Goal: Task Accomplishment & Management: Use online tool/utility

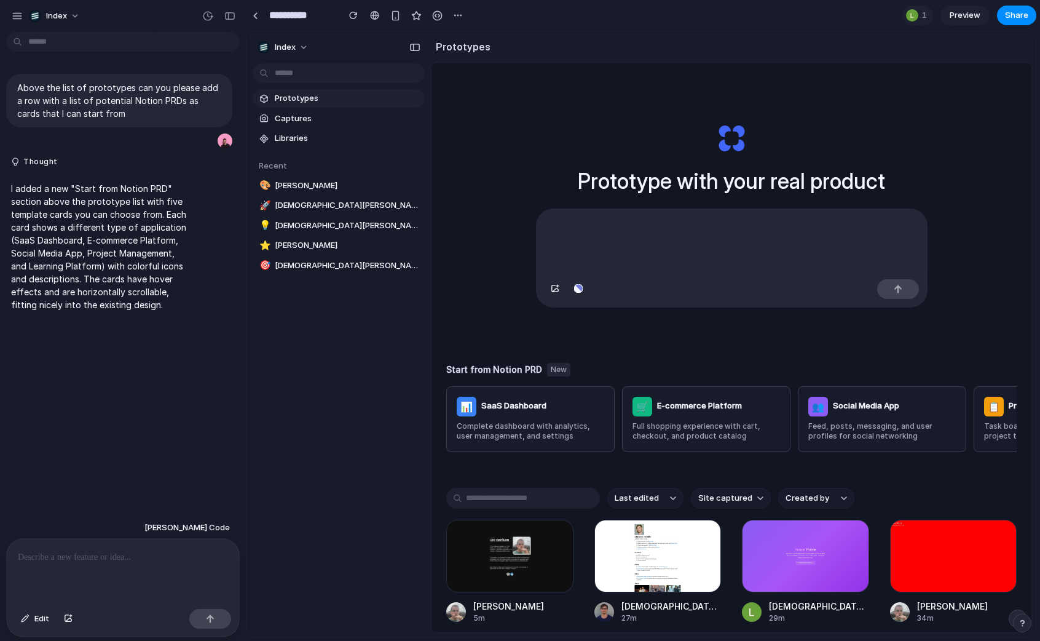
drag, startPoint x: 274, startPoint y: 44, endPoint x: 496, endPoint y: 136, distance: 240.7
click at [230, 15] on div "button" at bounding box center [229, 16] width 11 height 9
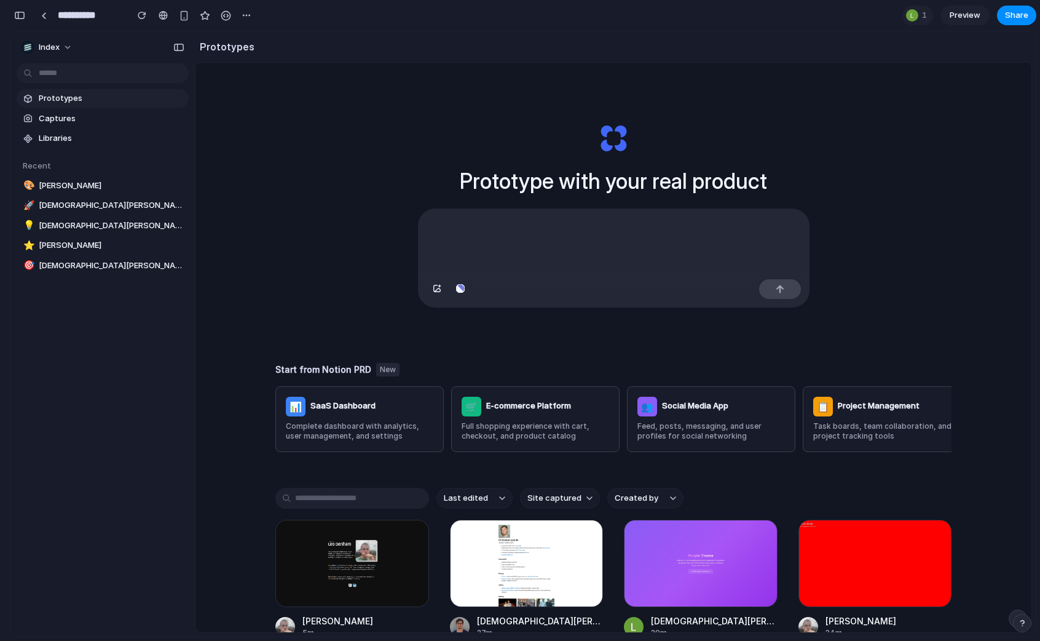
scroll to position [22, 0]
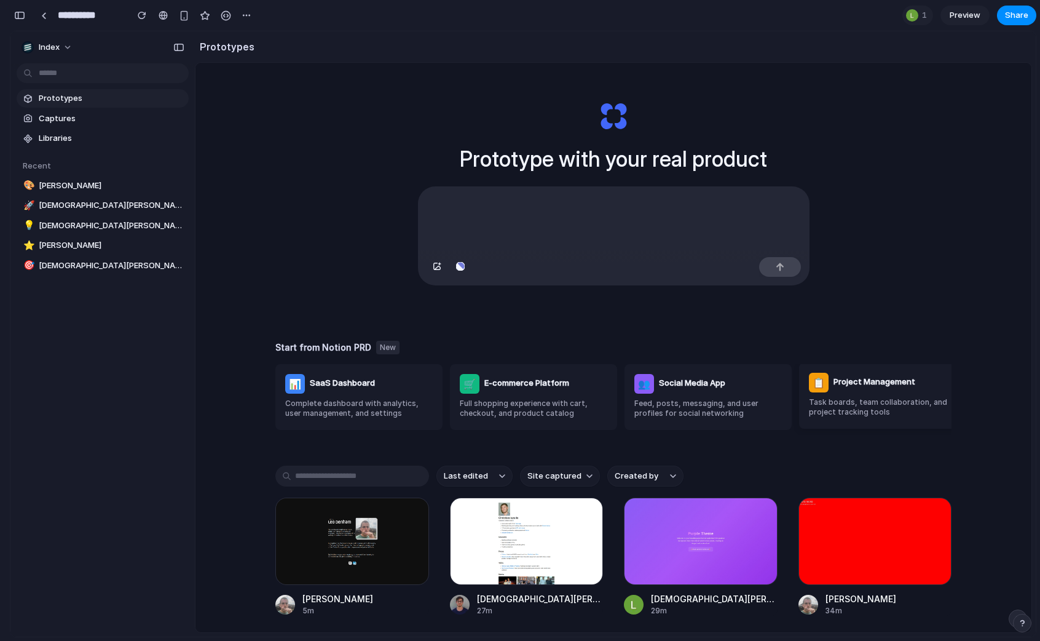
click at [926, 401] on div "Task boards, team collaboration, and project tracking tools" at bounding box center [883, 407] width 148 height 21
drag, startPoint x: 330, startPoint y: 317, endPoint x: 339, endPoint y: 450, distance: 133.7
click at [339, 450] on div "Prototype with your real product Start from Notion PRD New 📊 SaaS Dashboard Com…" at bounding box center [613, 358] width 836 height 634
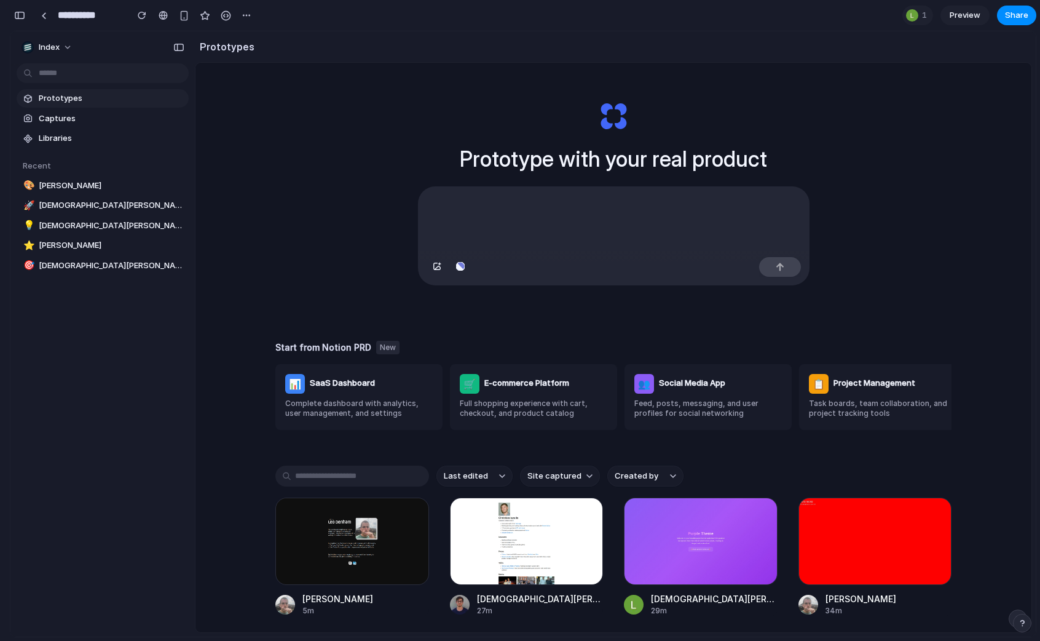
drag, startPoint x: 395, startPoint y: 344, endPoint x: 296, endPoint y: 344, distance: 99.0
click at [298, 344] on div "Start from Notion PRD New" at bounding box center [613, 348] width 676 height 14
click at [296, 344] on h3 "Start from Notion PRD" at bounding box center [323, 347] width 96 height 13
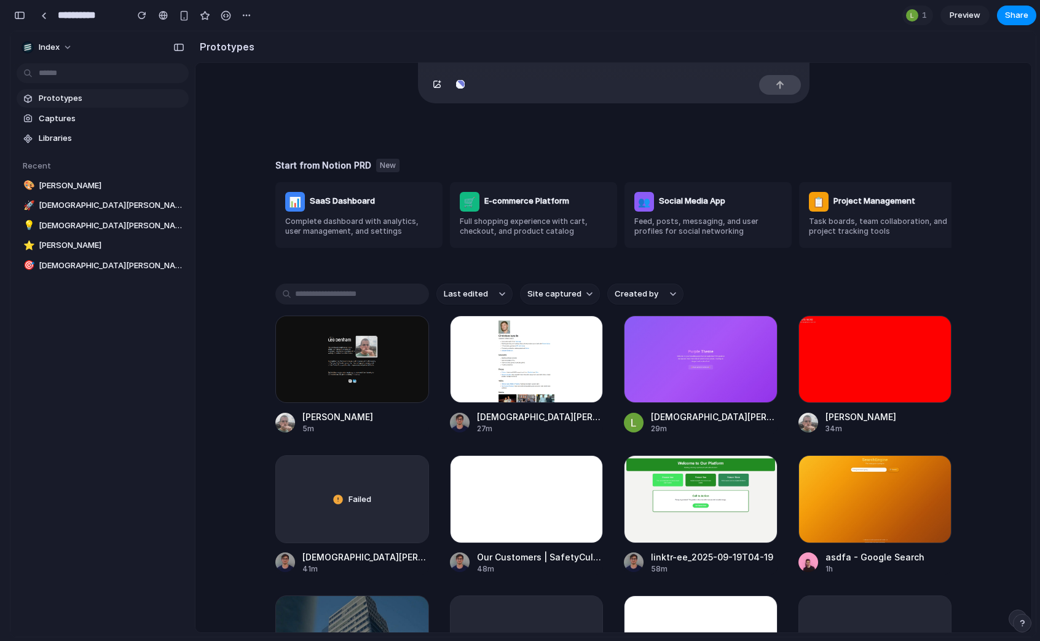
scroll to position [0, 0]
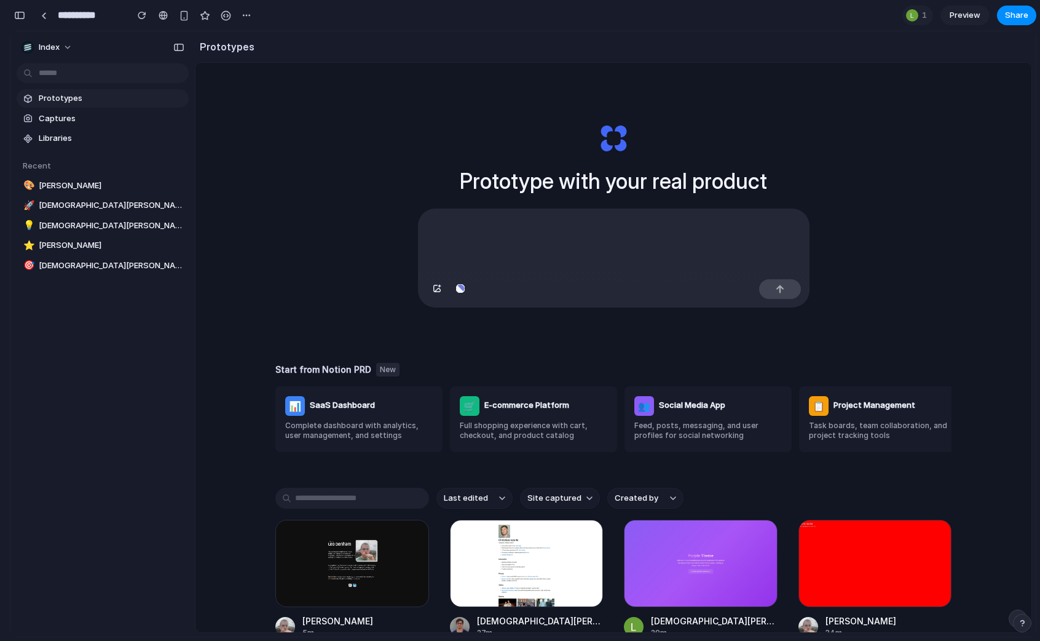
click at [265, 355] on div "Prototype with your real product Start from Notion PRD New 📊 SaaS Dashboard Com…" at bounding box center [613, 380] width 836 height 634
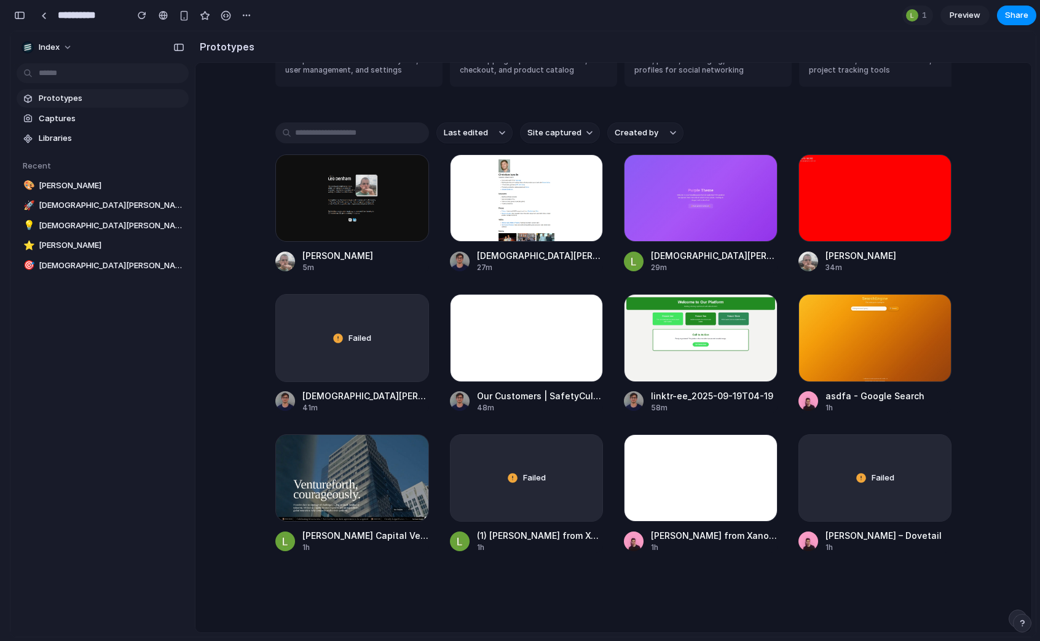
scroll to position [376, 0]
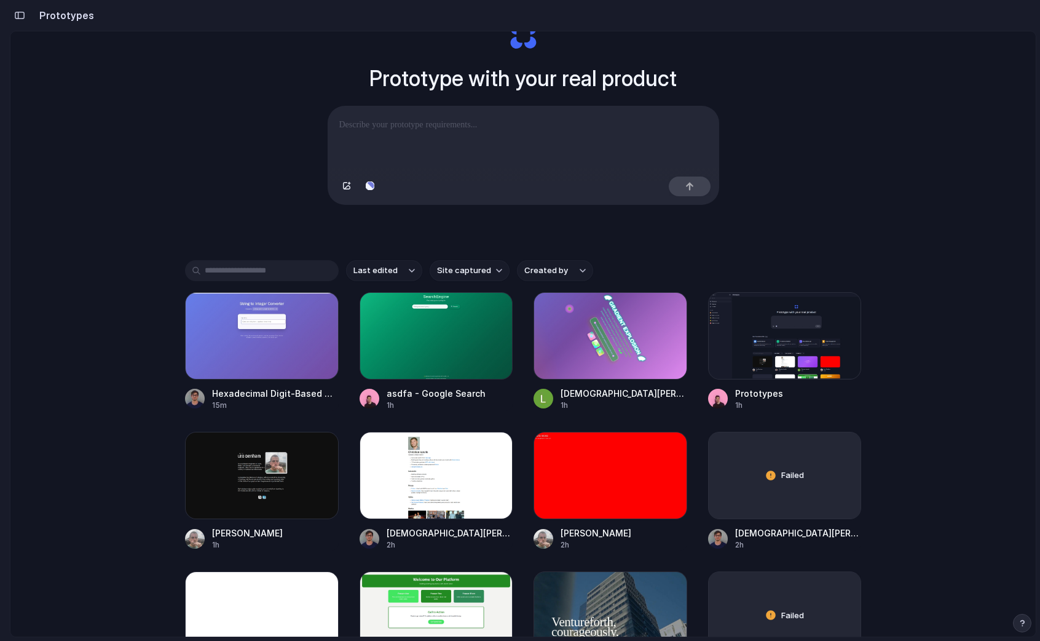
scroll to position [76, 0]
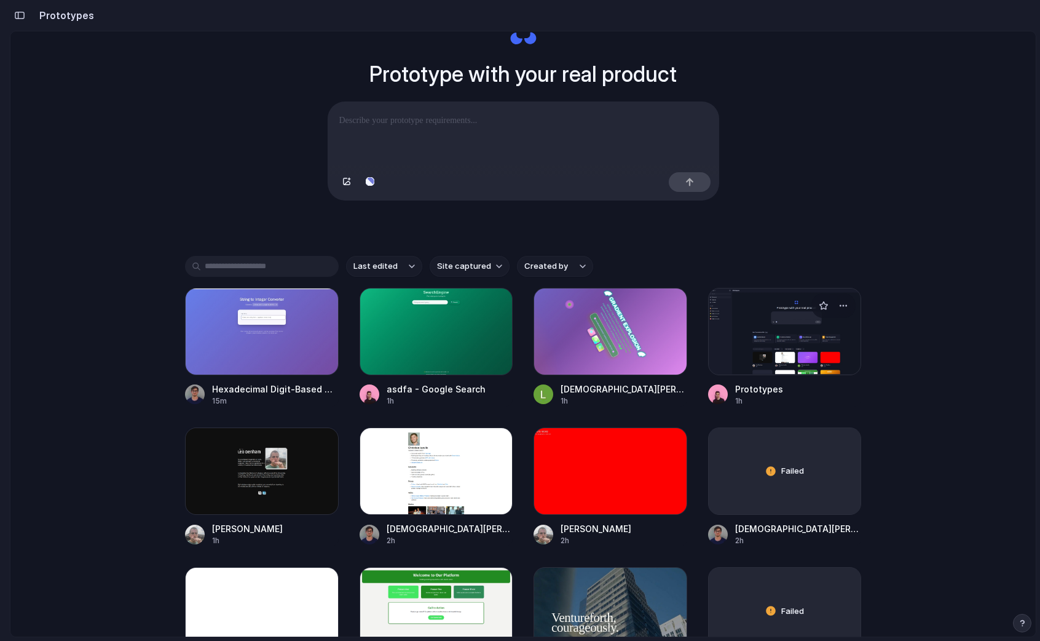
click at [758, 366] on div at bounding box center [785, 331] width 154 height 87
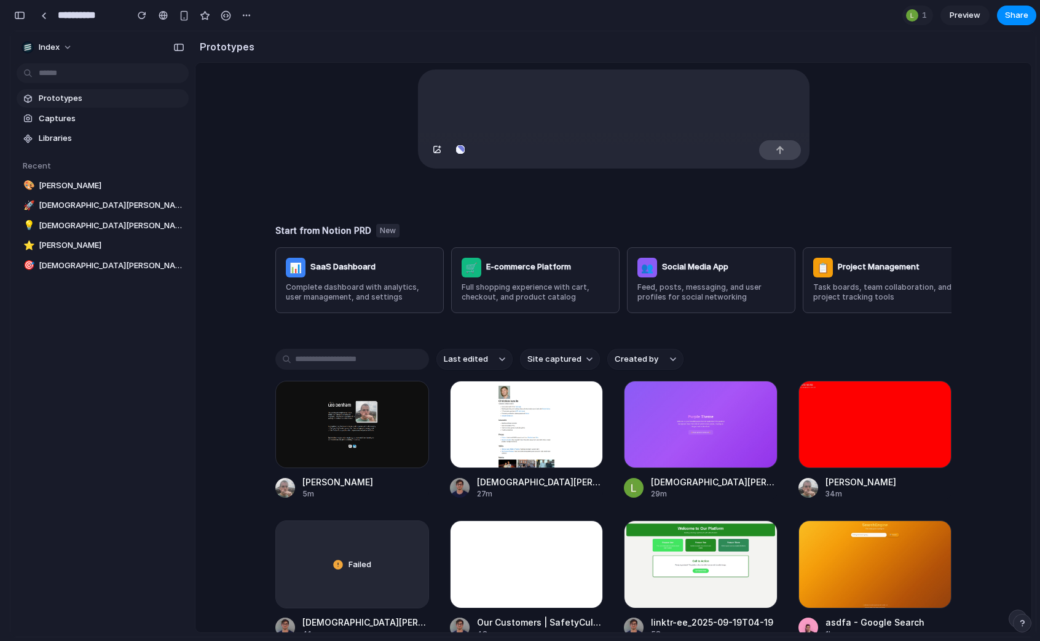
scroll to position [136, 0]
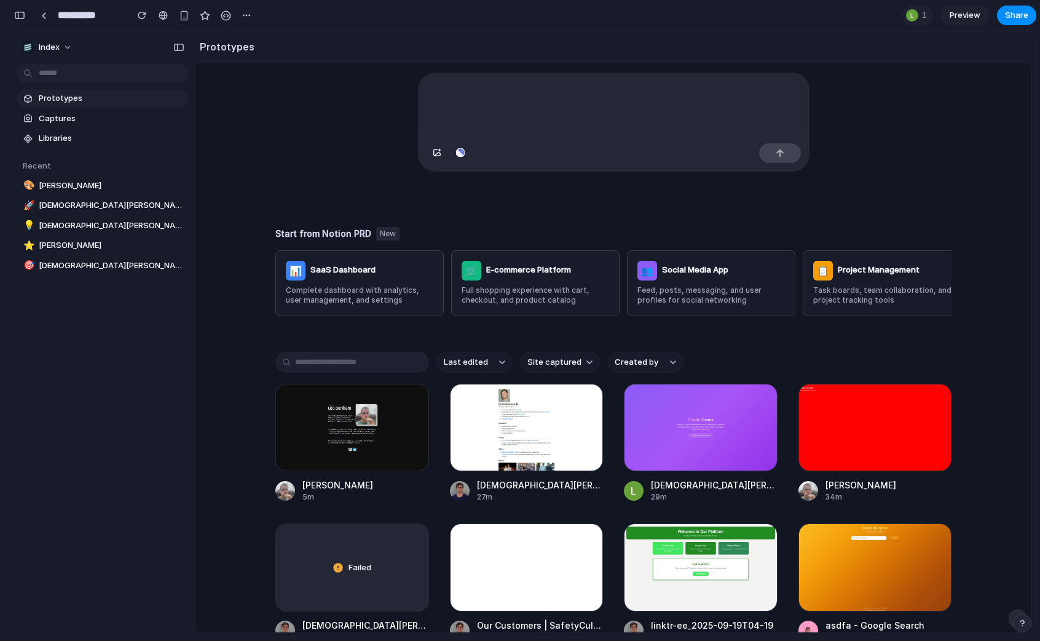
click at [438, 443] on div "Leo Denham 5m Christian Iacullo 27m Christian Iacullo 29m Leo Denham 34m Failed…" at bounding box center [613, 583] width 676 height 398
click at [219, 201] on div "Prototype with your real product Start from Notion PRD New 📊 SaaS Dashboard Com…" at bounding box center [613, 244] width 836 height 634
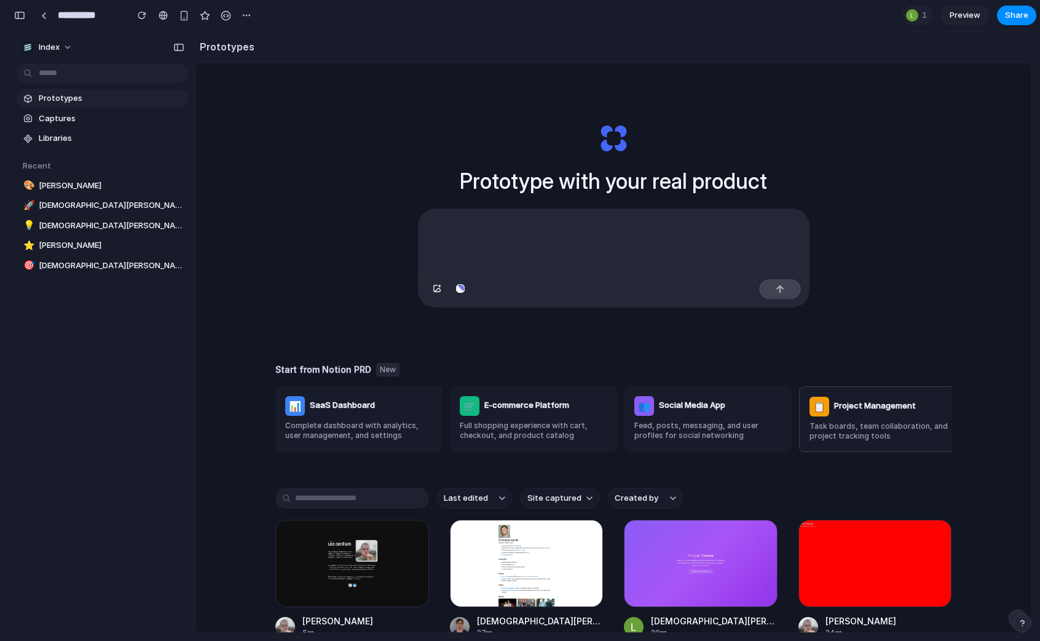
click at [464, 272] on div at bounding box center [614, 241] width 390 height 65
click at [464, 278] on div at bounding box center [614, 290] width 390 height 33
click at [461, 285] on button "button" at bounding box center [460, 289] width 21 height 20
click at [461, 288] on div "button" at bounding box center [460, 288] width 9 height 7
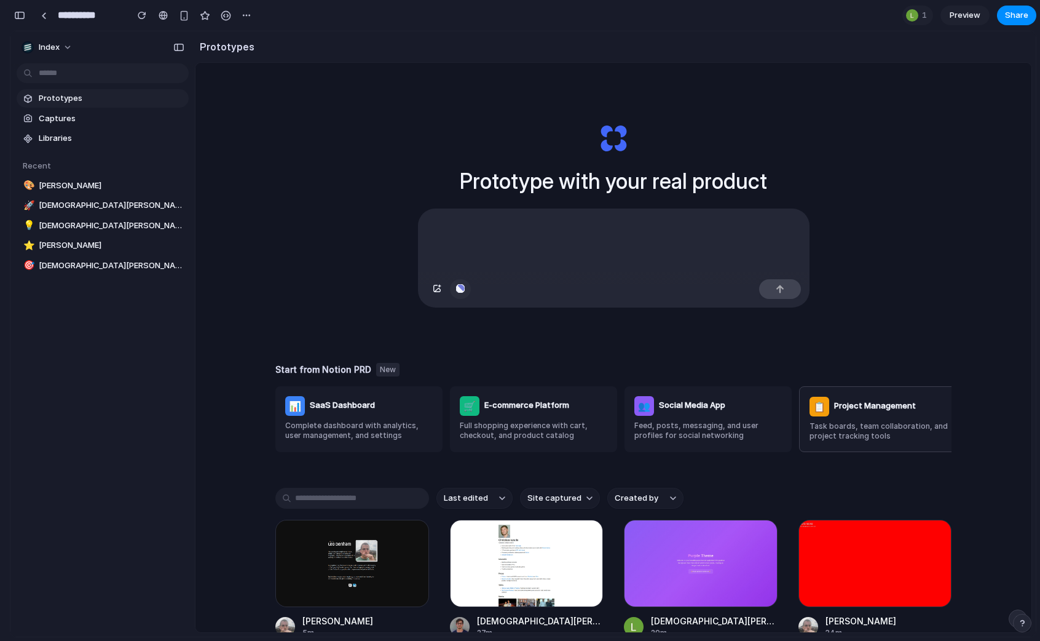
click at [461, 288] on div "button" at bounding box center [460, 288] width 9 height 7
click at [461, 287] on div "button" at bounding box center [460, 288] width 9 height 7
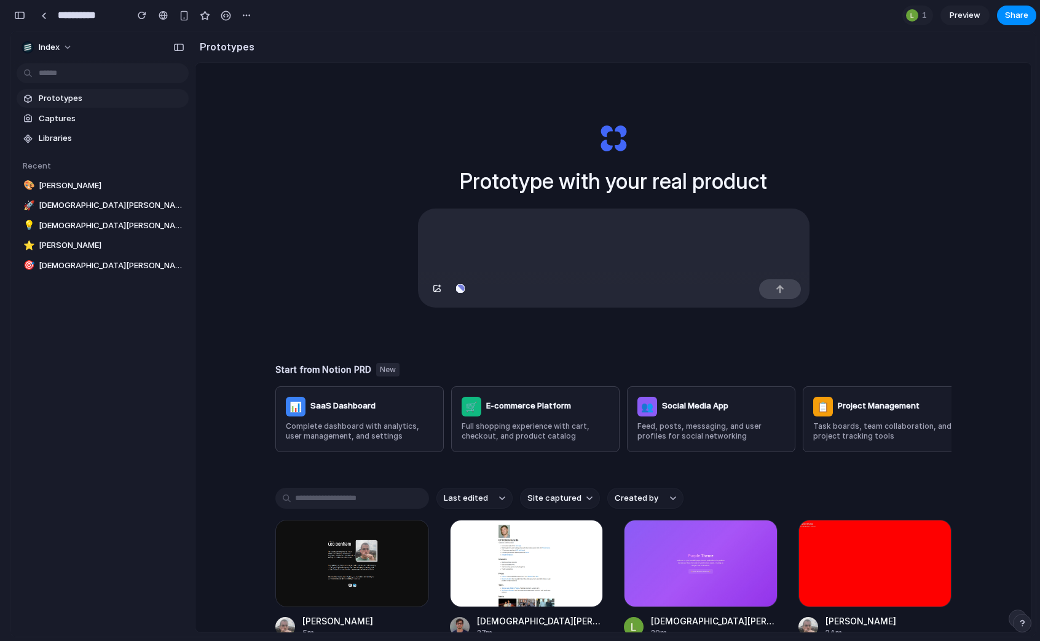
click at [473, 288] on div at bounding box center [614, 290] width 390 height 33
click at [493, 258] on div at bounding box center [614, 241] width 390 height 65
click at [498, 266] on div at bounding box center [614, 241] width 390 height 65
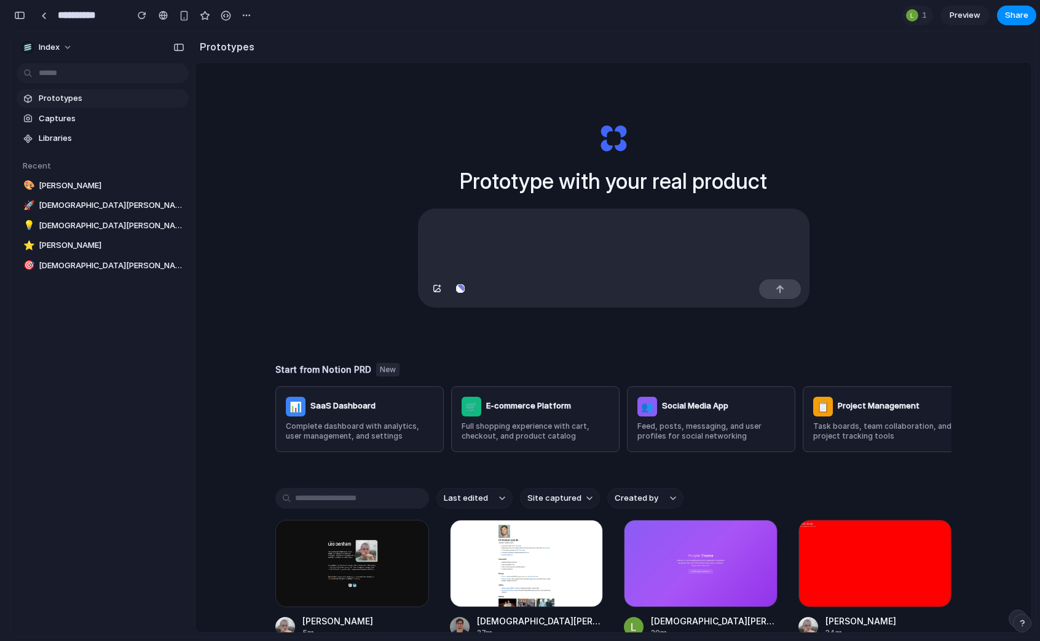
click at [499, 288] on div at bounding box center [614, 290] width 390 height 33
click at [504, 293] on div at bounding box center [614, 290] width 390 height 33
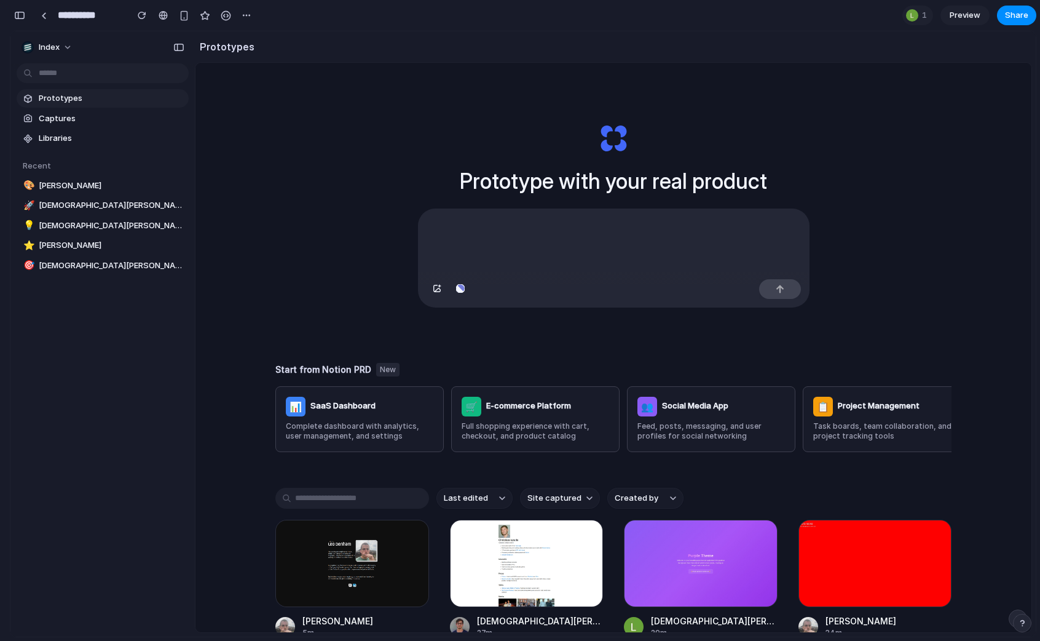
click at [531, 288] on div at bounding box center [614, 290] width 390 height 33
click at [526, 259] on div at bounding box center [614, 241] width 390 height 65
click at [524, 299] on div at bounding box center [614, 290] width 390 height 33
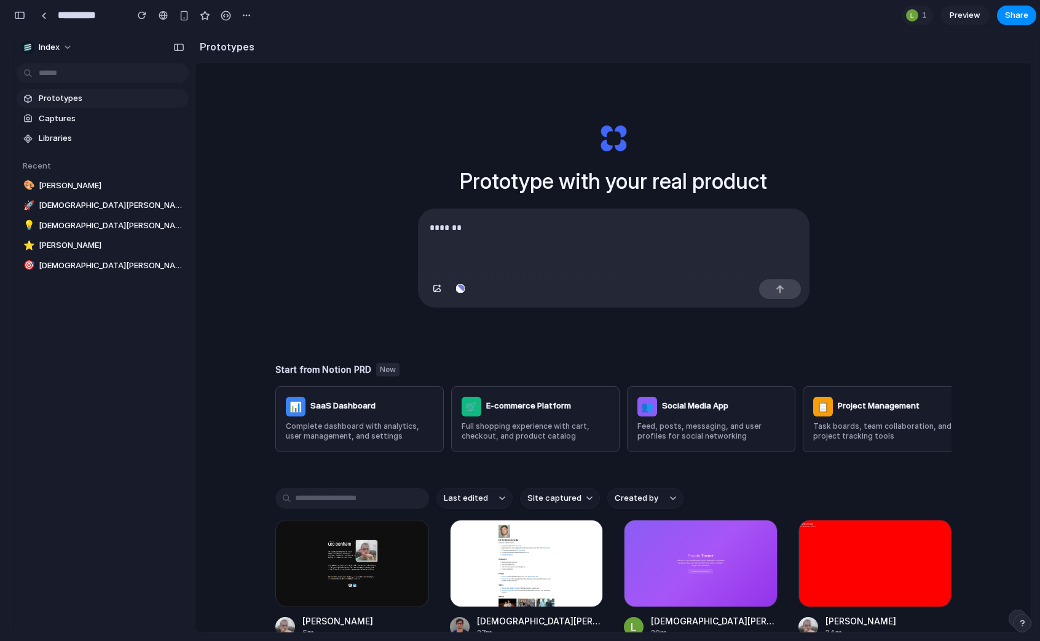
click at [524, 299] on div at bounding box center [614, 290] width 390 height 33
click at [534, 247] on div "*******" at bounding box center [614, 241] width 390 height 65
click at [440, 215] on div "******" at bounding box center [614, 241] width 390 height 65
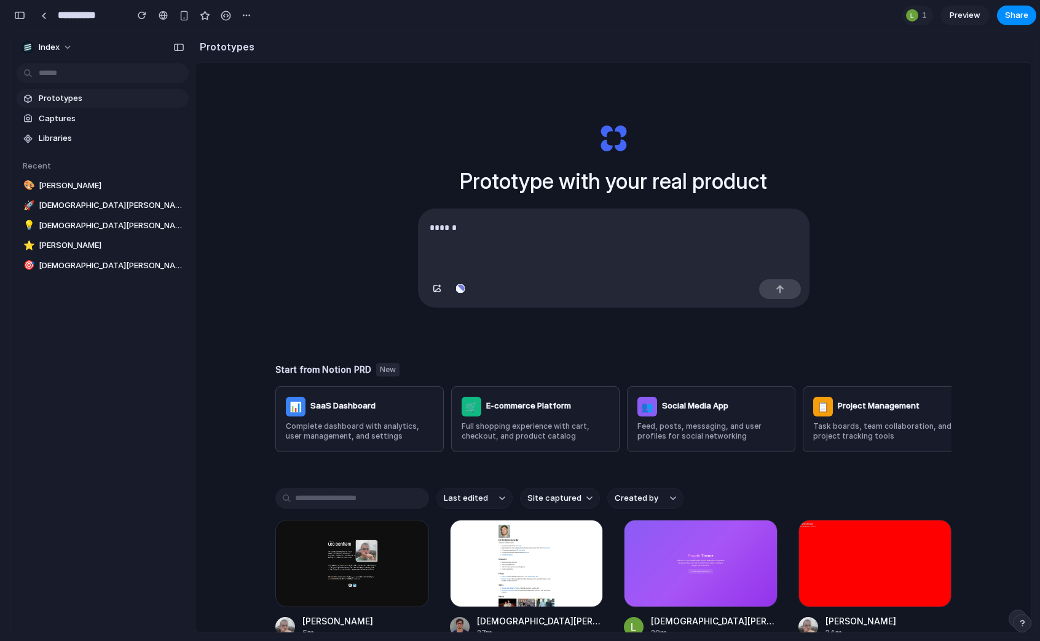
click at [439, 211] on div "******" at bounding box center [614, 241] width 390 height 65
click at [355, 204] on div "Prototype with your real product Start from Notion PRD New 📊 SaaS Dashboard Com…" at bounding box center [613, 380] width 836 height 634
click at [454, 292] on button "button" at bounding box center [460, 289] width 21 height 20
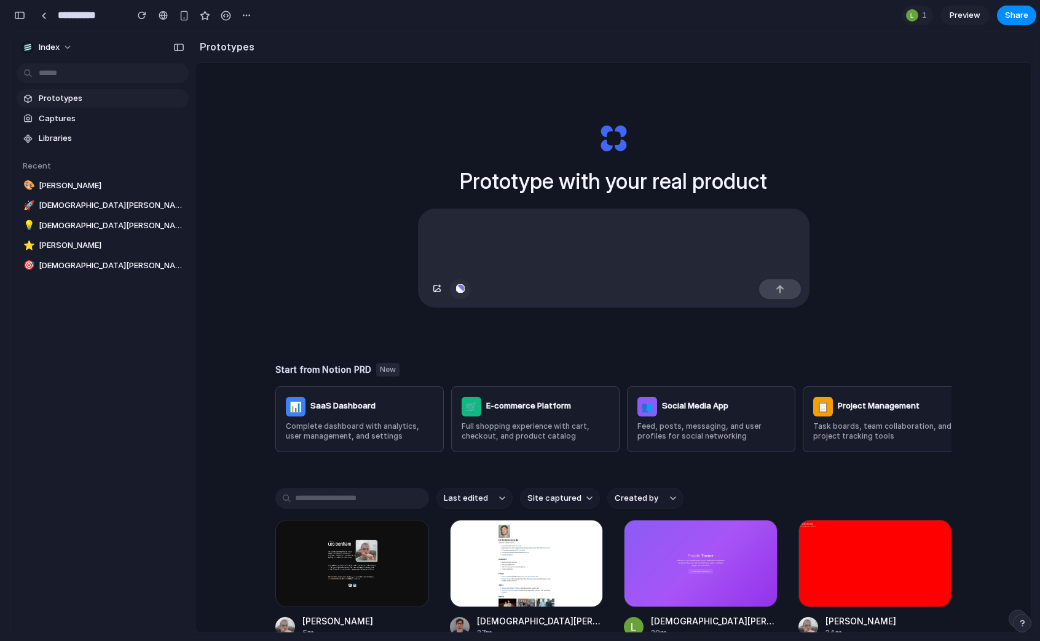
click at [454, 292] on button "button" at bounding box center [460, 289] width 21 height 20
click at [45, 120] on span "Captures" at bounding box center [111, 119] width 145 height 12
click at [70, 135] on span "Libraries" at bounding box center [111, 138] width 145 height 12
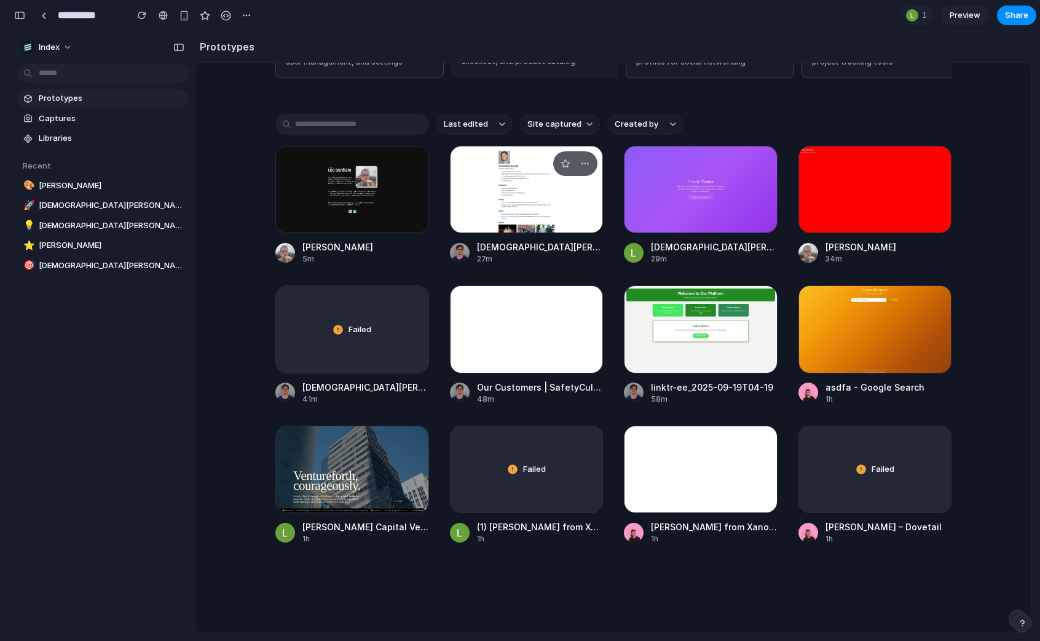
click at [496, 216] on div at bounding box center [527, 189] width 154 height 87
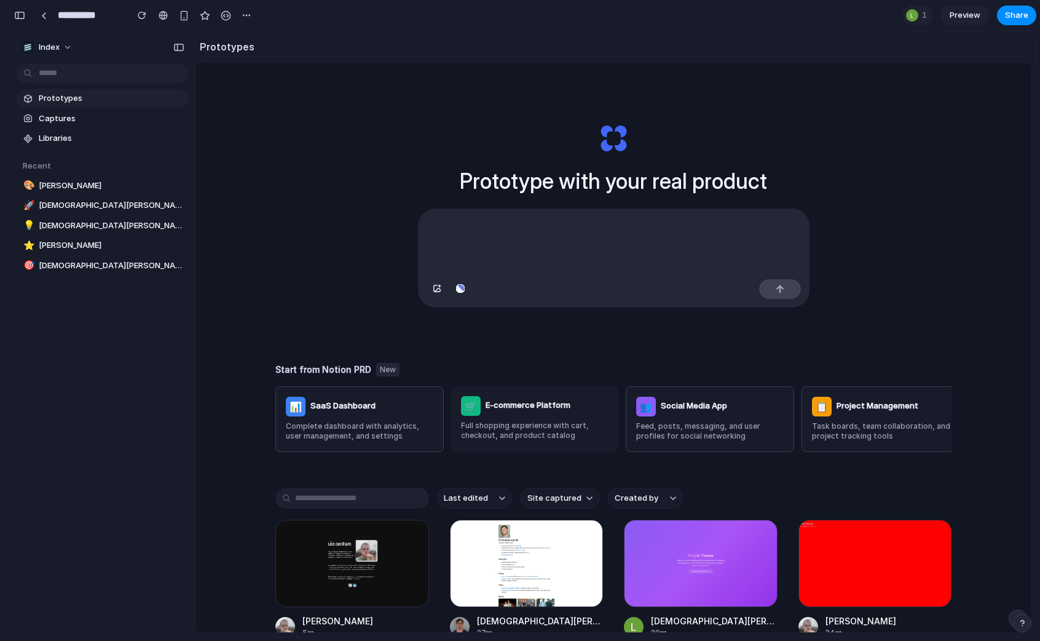
click at [17, 17] on div "button" at bounding box center [19, 15] width 11 height 9
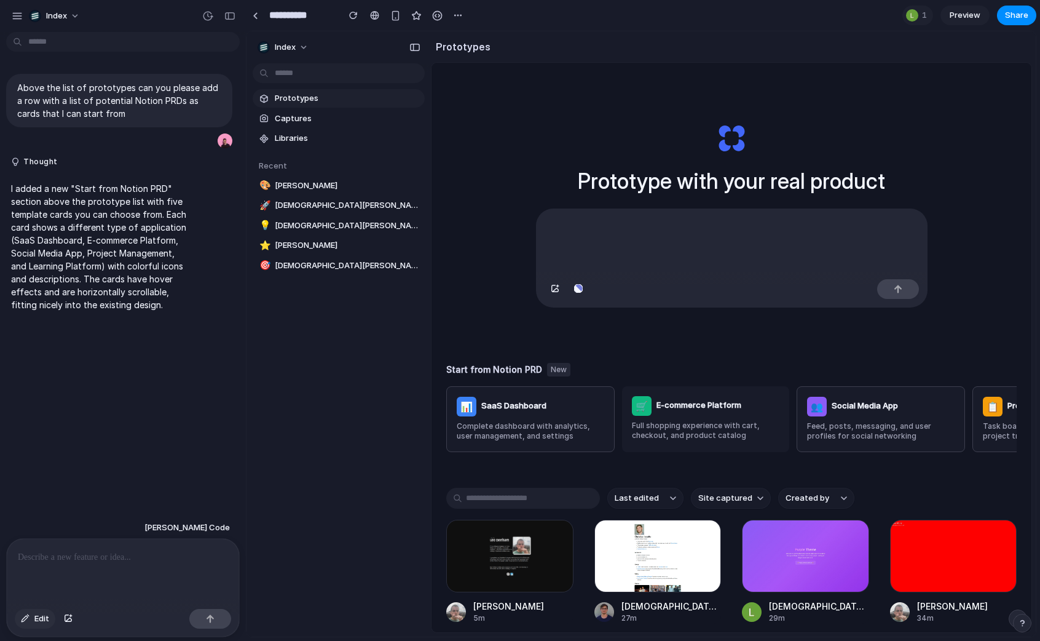
click at [41, 620] on span "Edit" at bounding box center [41, 618] width 15 height 12
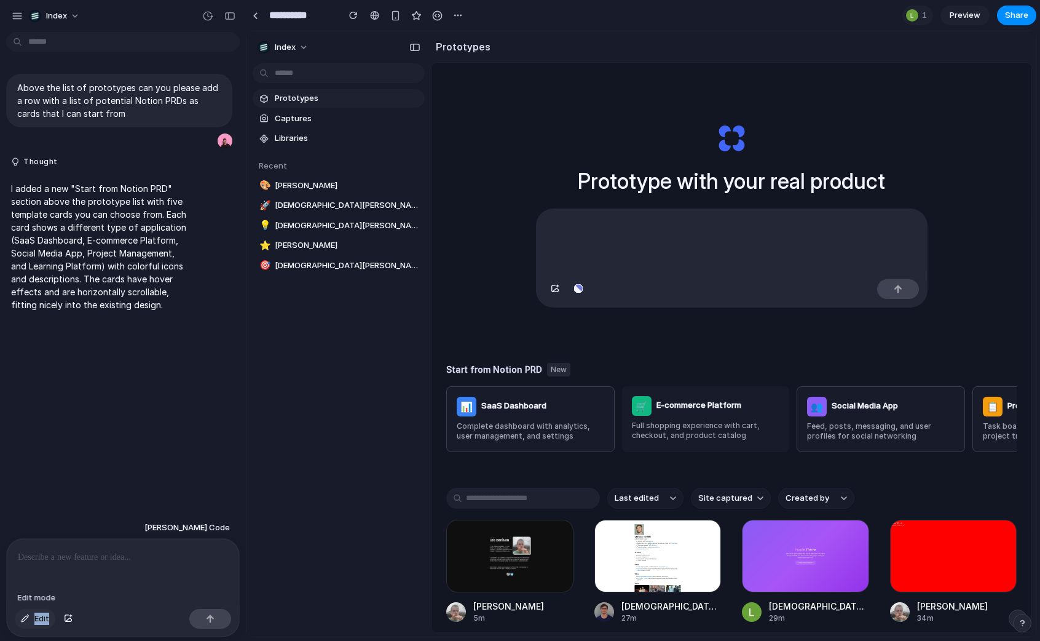
click at [41, 620] on span "Edit" at bounding box center [41, 618] width 15 height 12
click at [48, 591] on div at bounding box center [123, 571] width 232 height 65
drag, startPoint x: 21, startPoint y: 603, endPoint x: 6, endPoint y: 613, distance: 18.2
click at [5, 614] on div "[PERSON_NAME] Edit" at bounding box center [119, 576] width 239 height 121
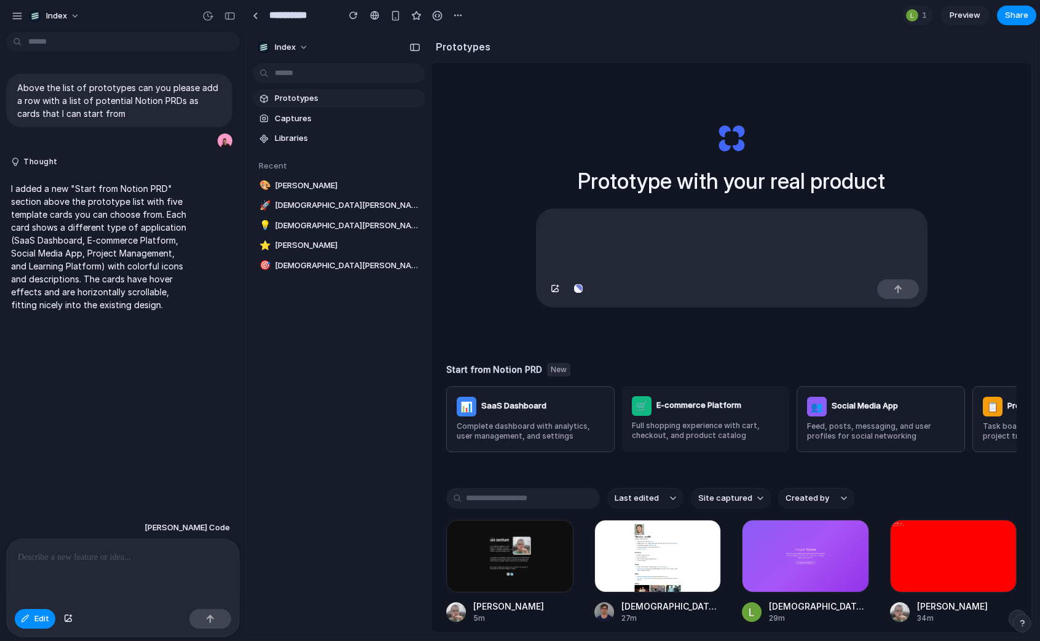
click at [12, 618] on div "Edit" at bounding box center [123, 620] width 232 height 33
drag, startPoint x: 12, startPoint y: 618, endPoint x: 164, endPoint y: 618, distance: 151.9
click at [164, 618] on div "Edit" at bounding box center [123, 620] width 232 height 33
click at [114, 618] on div "Edit" at bounding box center [123, 620] width 232 height 33
click at [143, 363] on div "Above the list of prototypes can you please add a row with a list of potential …" at bounding box center [119, 277] width 239 height 480
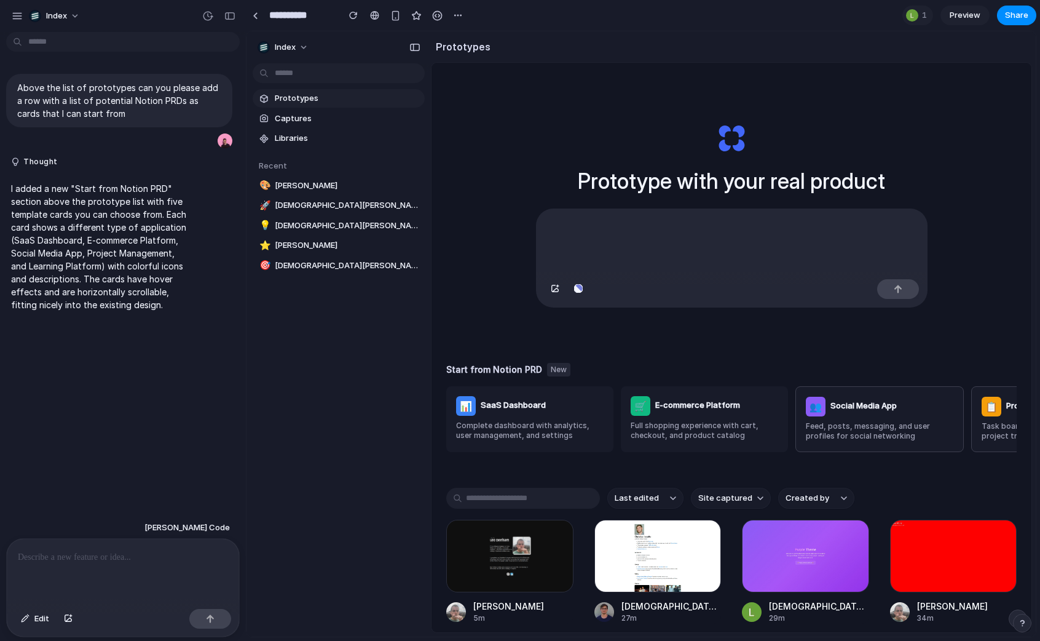
click at [94, 561] on p at bounding box center [123, 557] width 210 height 15
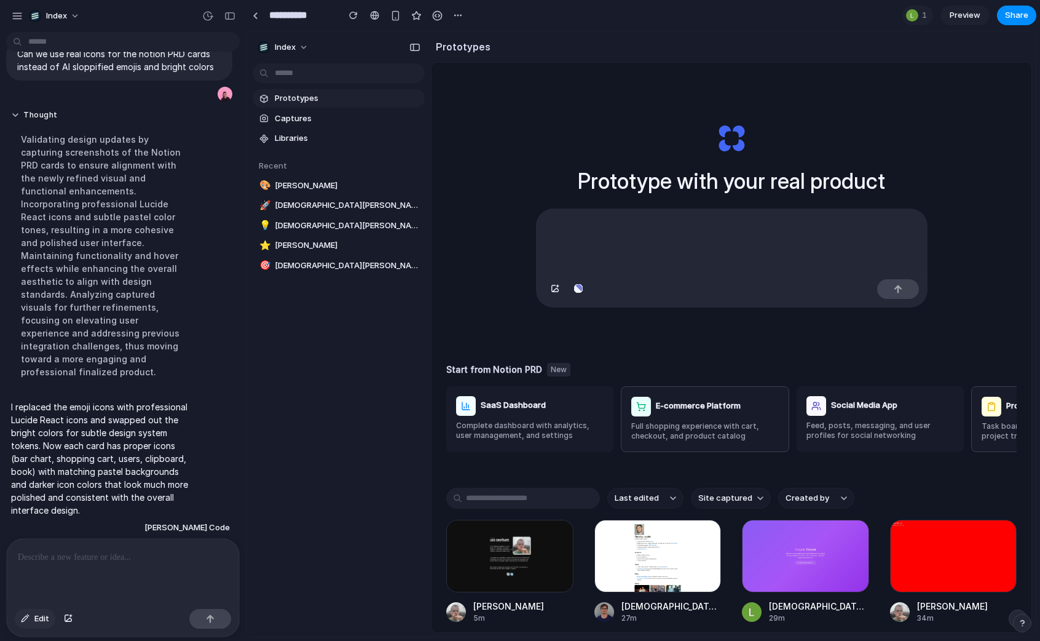
click at [31, 618] on button "Edit" at bounding box center [35, 619] width 41 height 20
click at [467, 407] on div at bounding box center [641, 334] width 789 height 604
click at [510, 430] on div "button" at bounding box center [508, 435] width 13 height 13
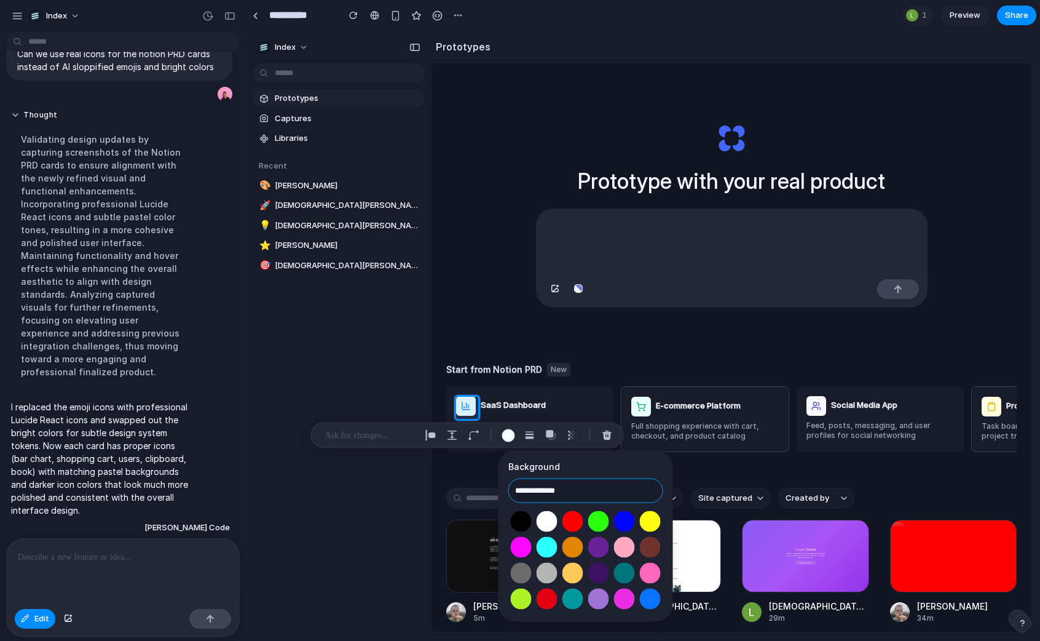
click at [596, 491] on input "**********" at bounding box center [585, 490] width 155 height 25
type input "**********"
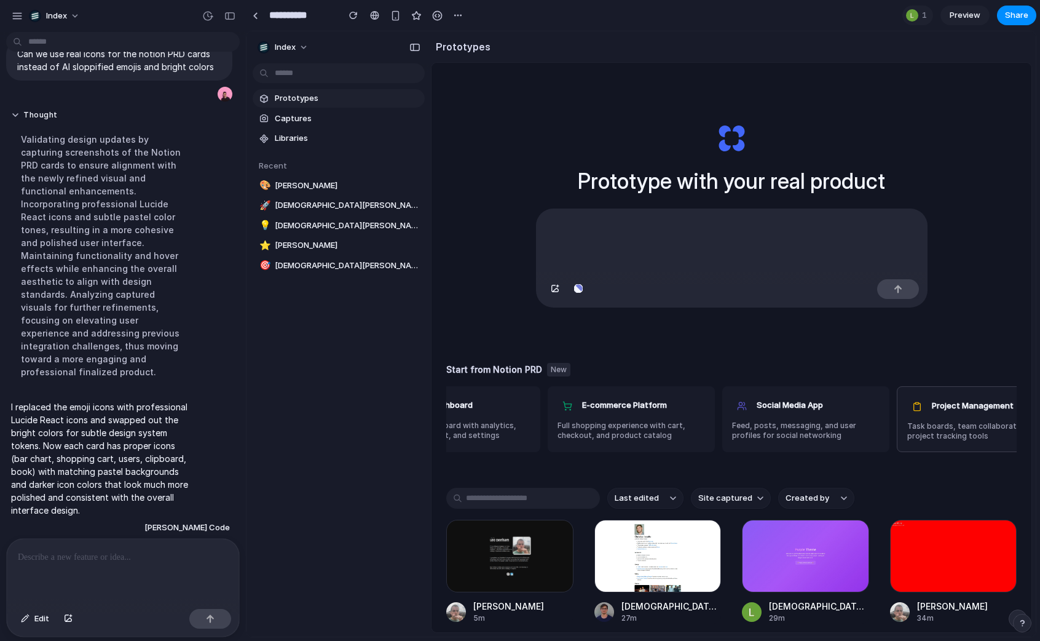
click at [757, 333] on div "Prototype with your real product" at bounding box center [732, 214] width 492 height 275
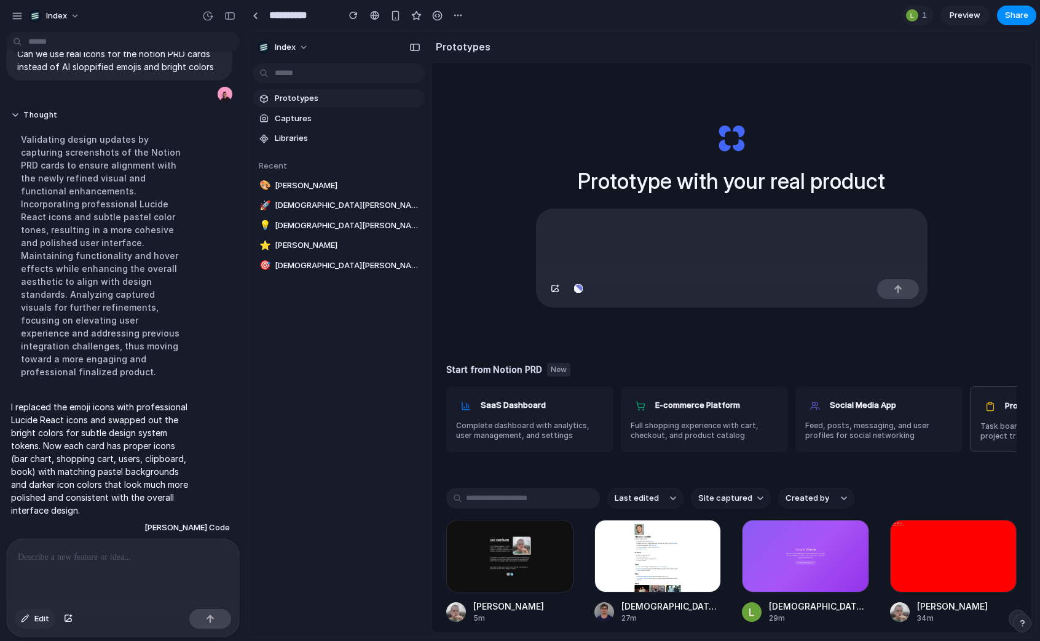
click at [26, 620] on div "button" at bounding box center [25, 618] width 9 height 7
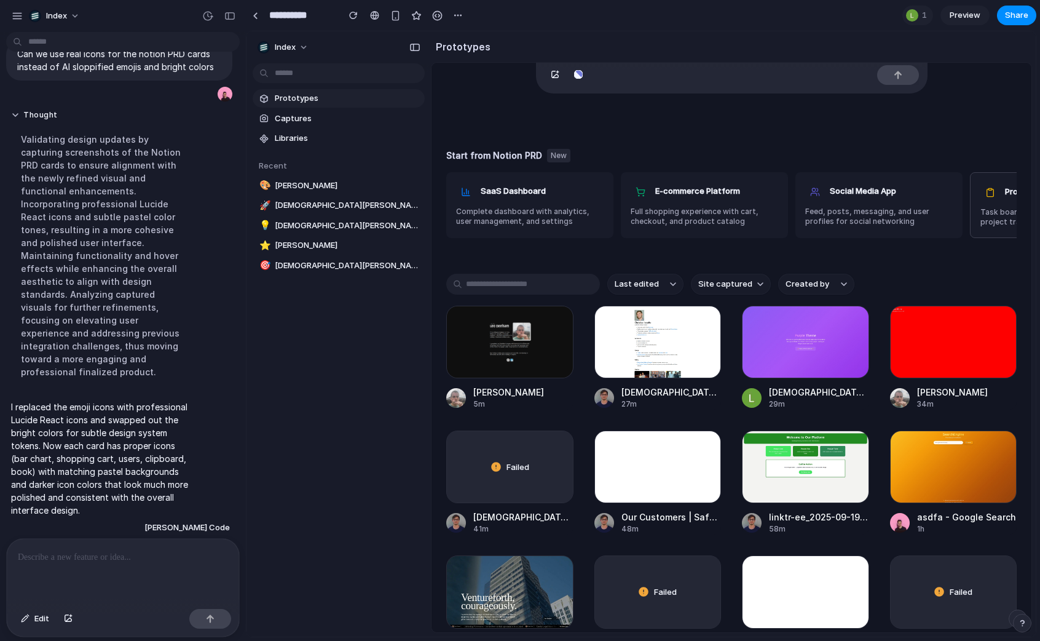
scroll to position [330, 0]
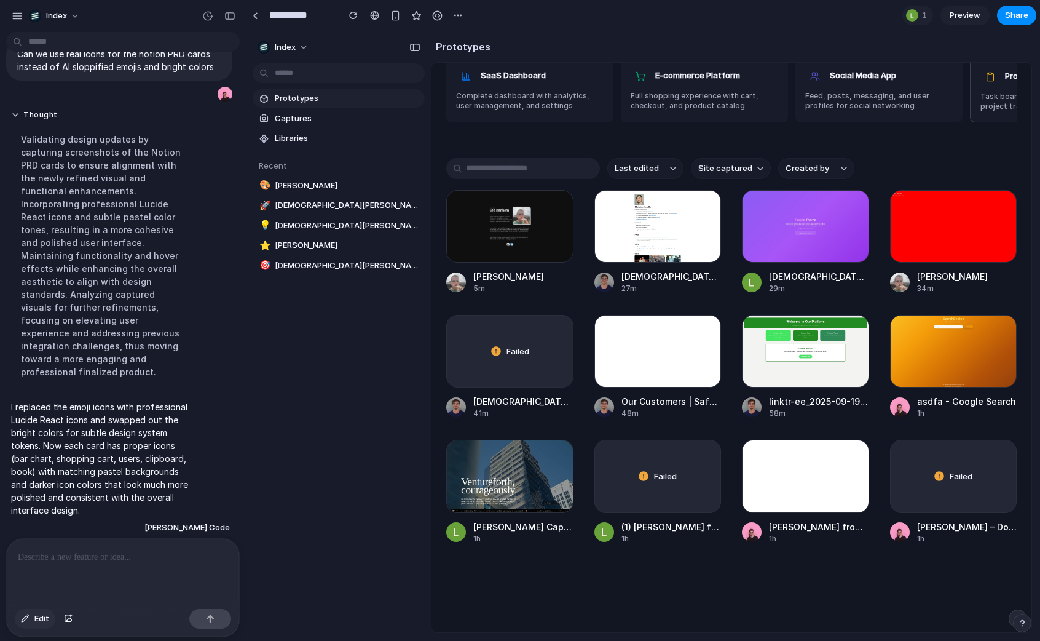
click at [26, 617] on div "button" at bounding box center [25, 618] width 9 height 7
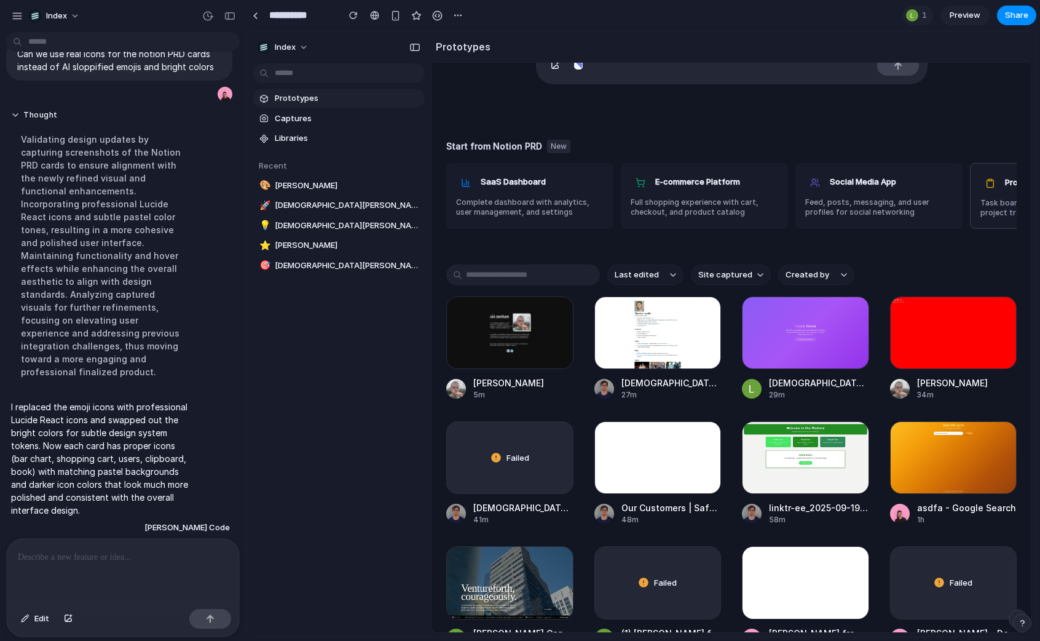
click at [28, 628] on div "Edit" at bounding box center [123, 620] width 232 height 33
click at [27, 616] on div "button" at bounding box center [25, 618] width 9 height 7
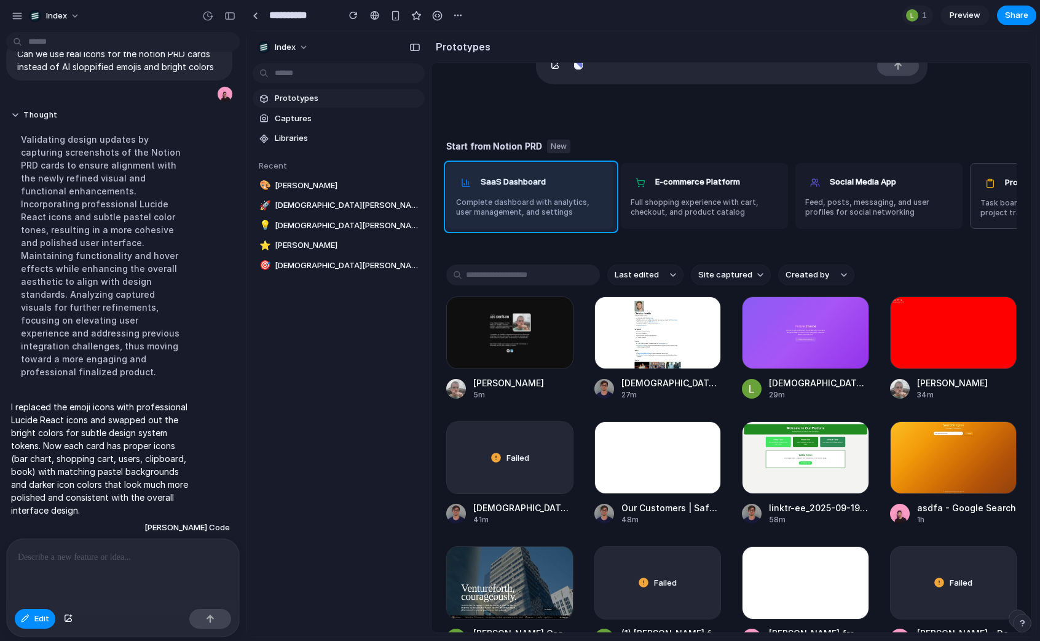
click at [579, 165] on div at bounding box center [641, 334] width 789 height 604
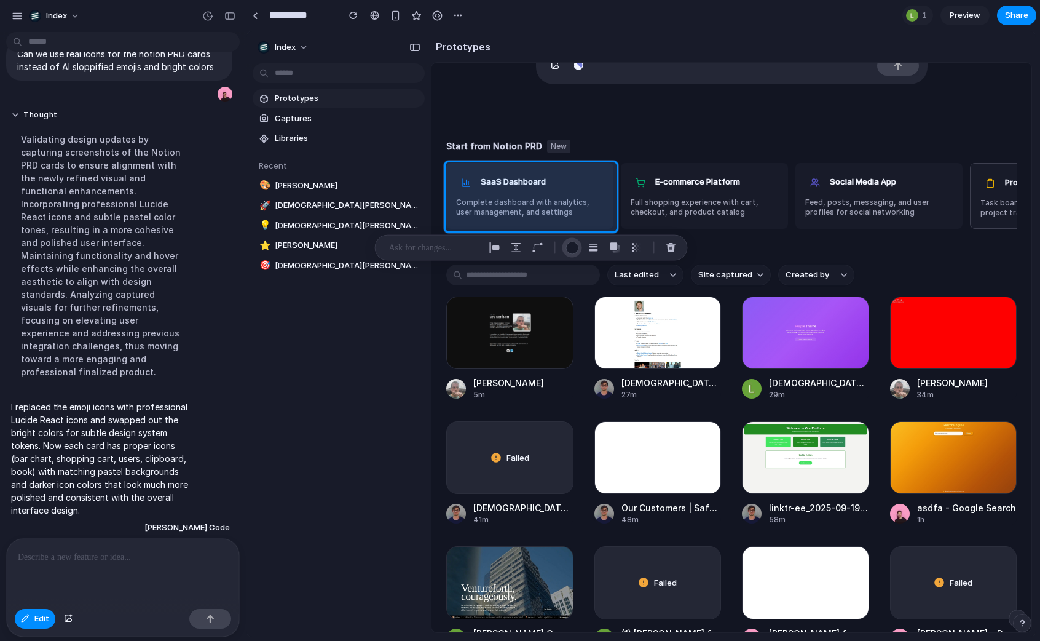
click at [570, 252] on div "button" at bounding box center [572, 247] width 13 height 13
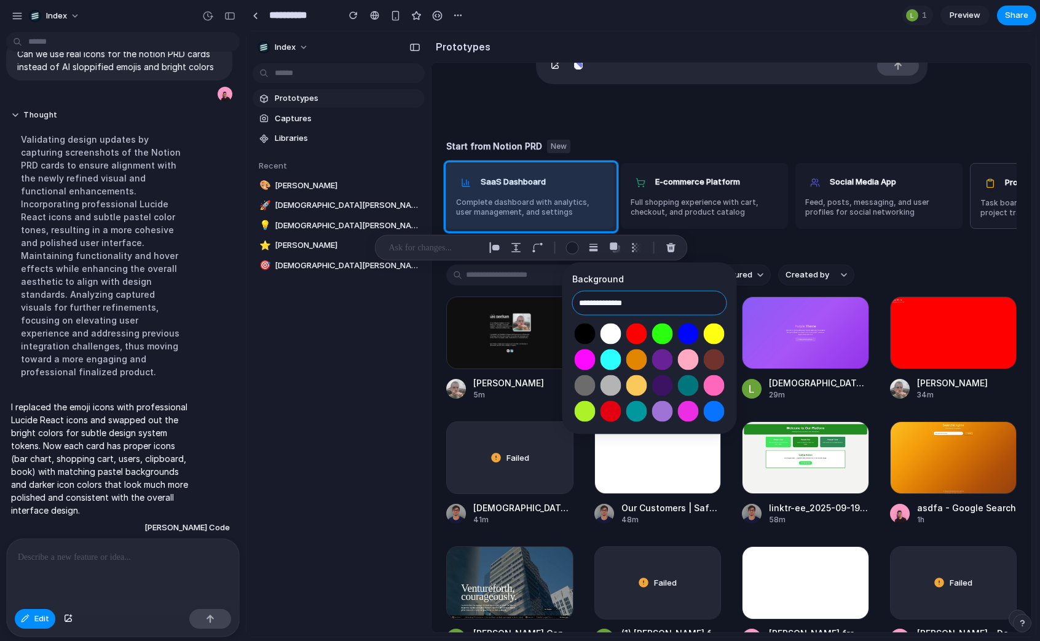
click at [661, 302] on input "**********" at bounding box center [649, 303] width 155 height 25
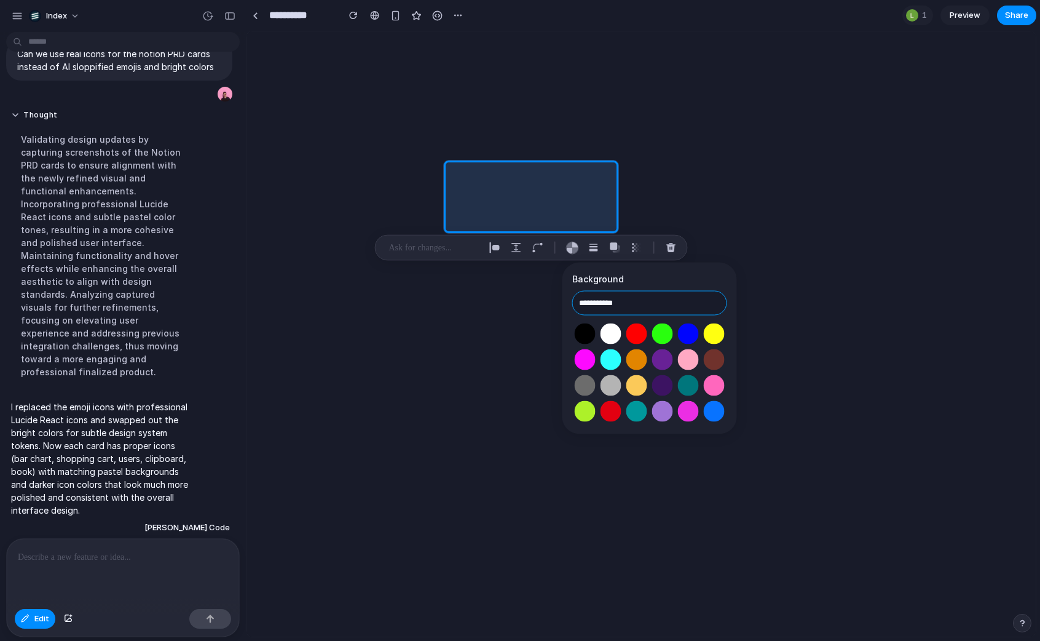
scroll to position [0, 0]
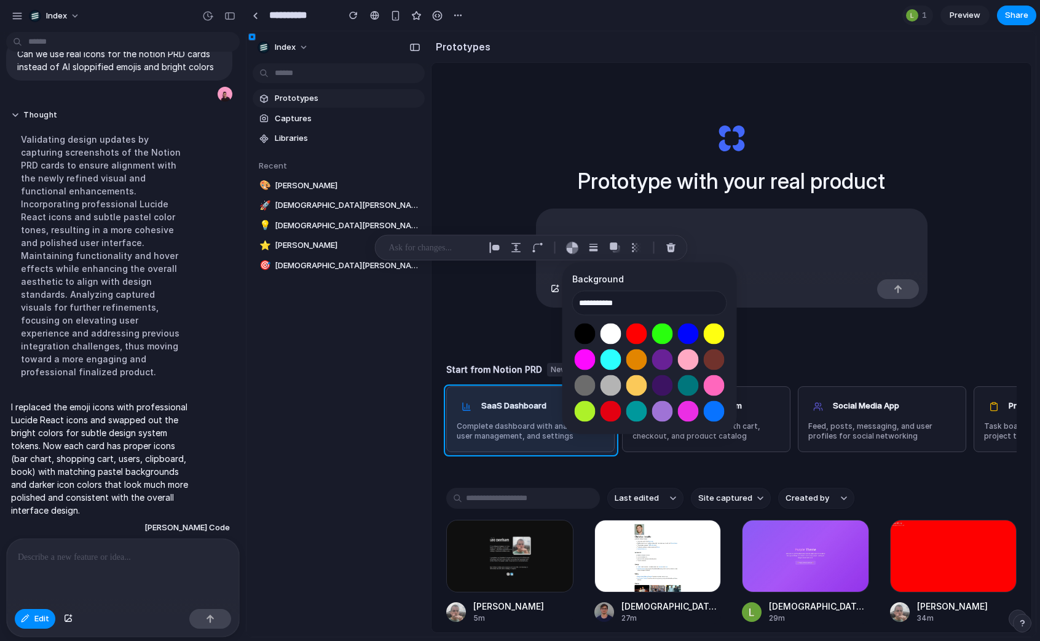
click at [476, 391] on div at bounding box center [641, 334] width 789 height 604
type input "**********"
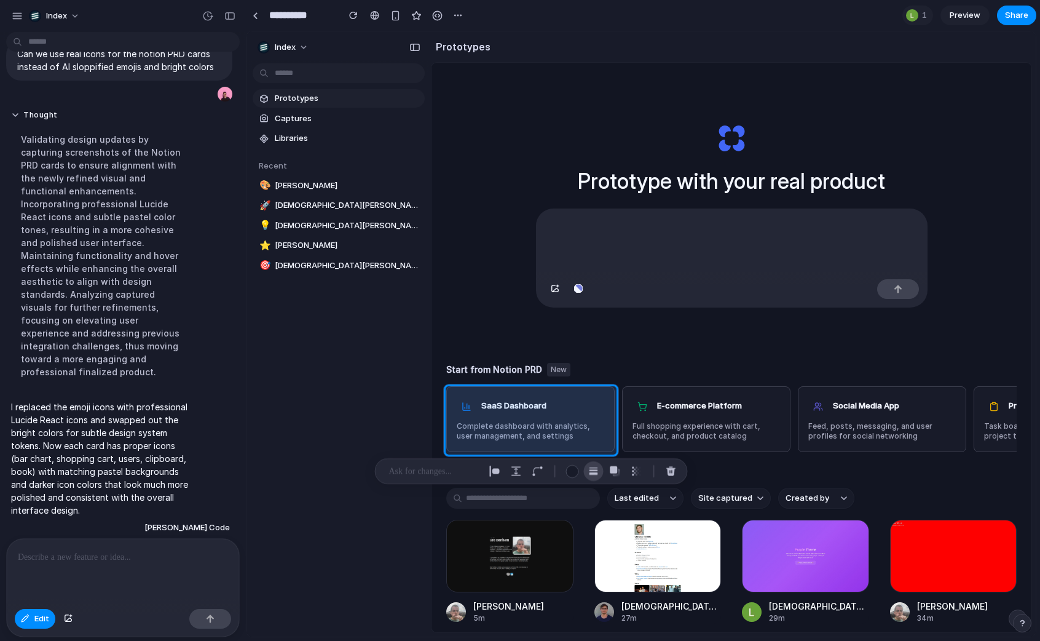
click at [589, 470] on div "button" at bounding box center [593, 470] width 11 height 11
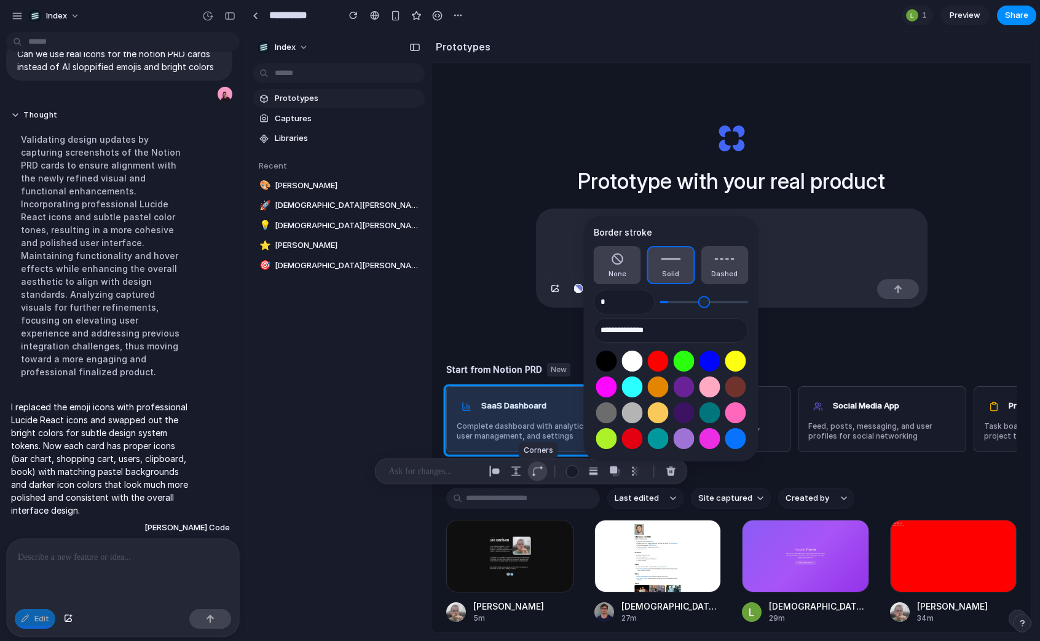
click at [539, 471] on div "button" at bounding box center [537, 470] width 11 height 11
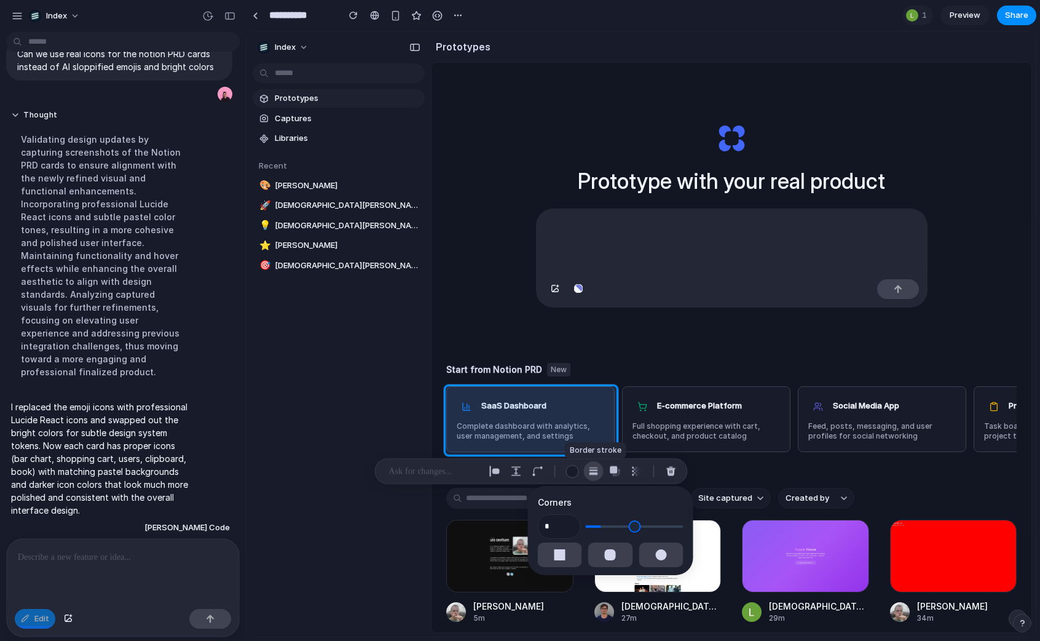
click at [592, 475] on div "button" at bounding box center [593, 470] width 11 height 11
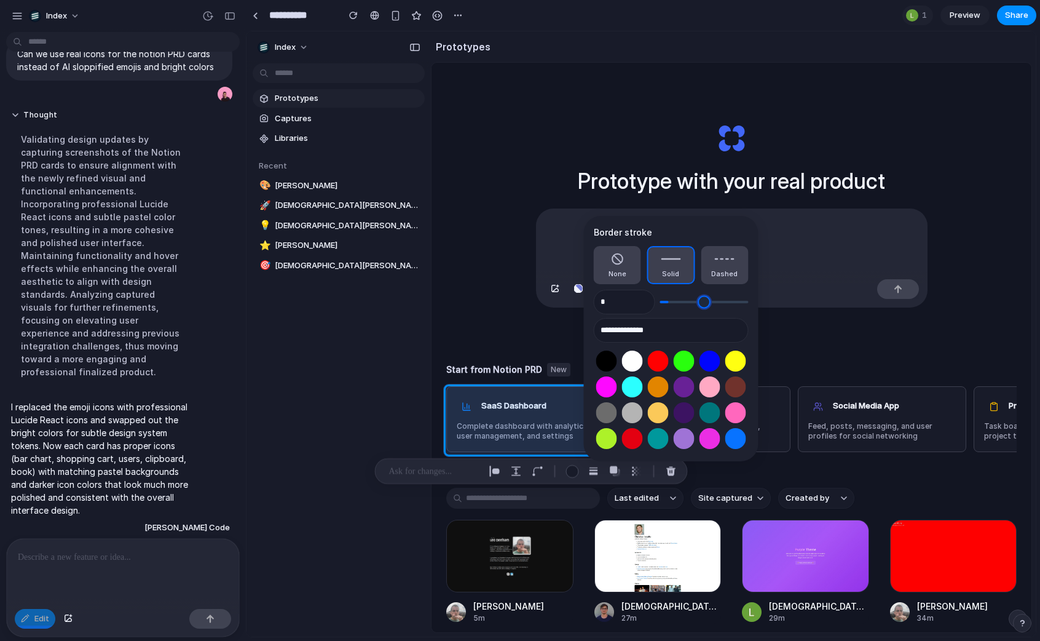
type input "*"
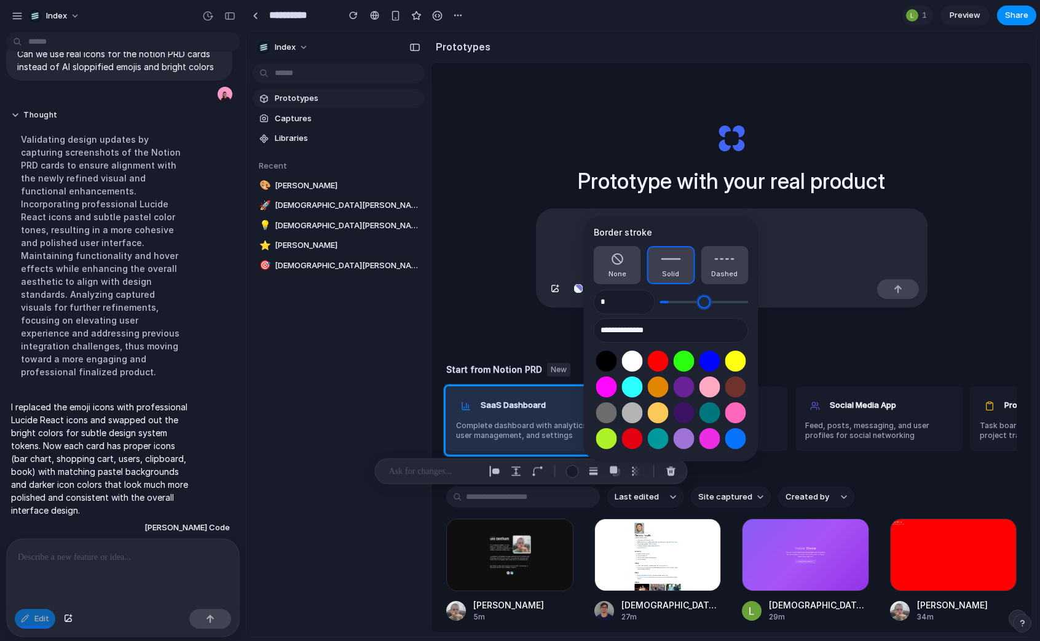
type input "*"
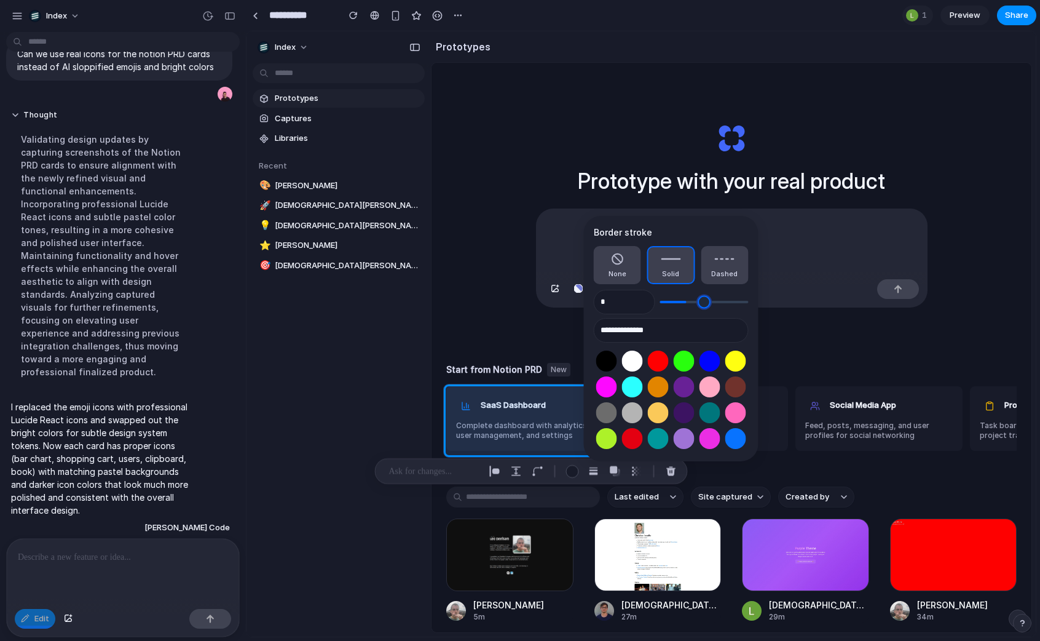
type input "*"
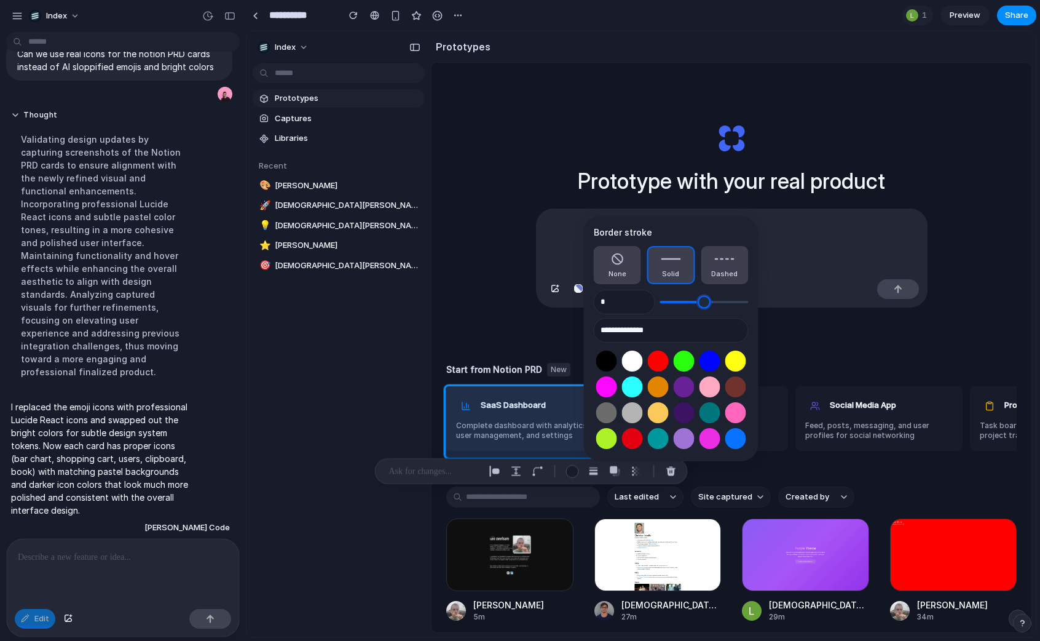
type input "*"
type input "**"
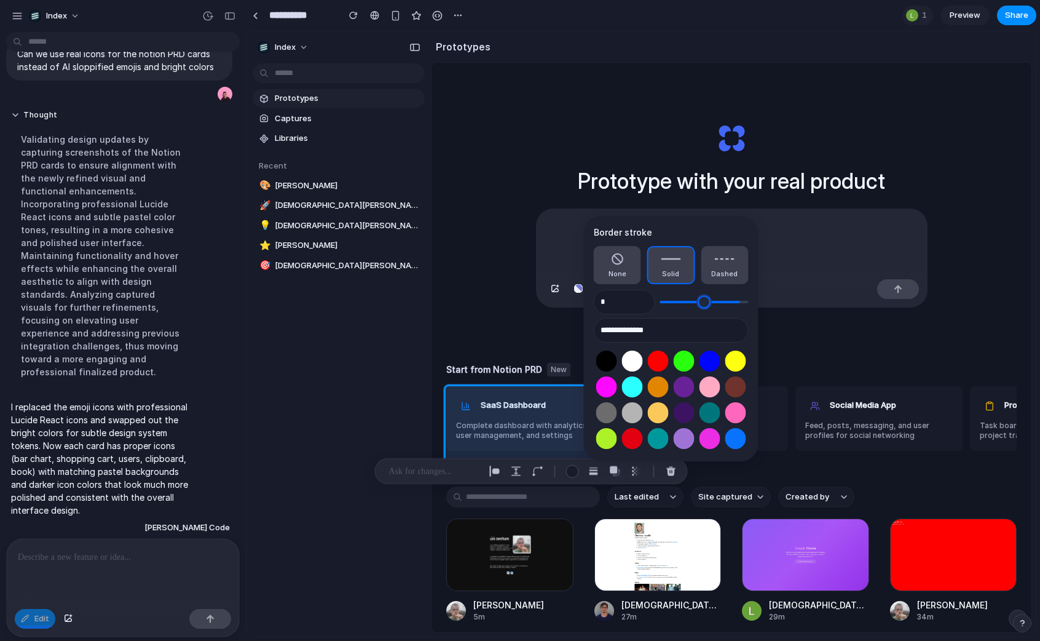
type input "**"
type input "*"
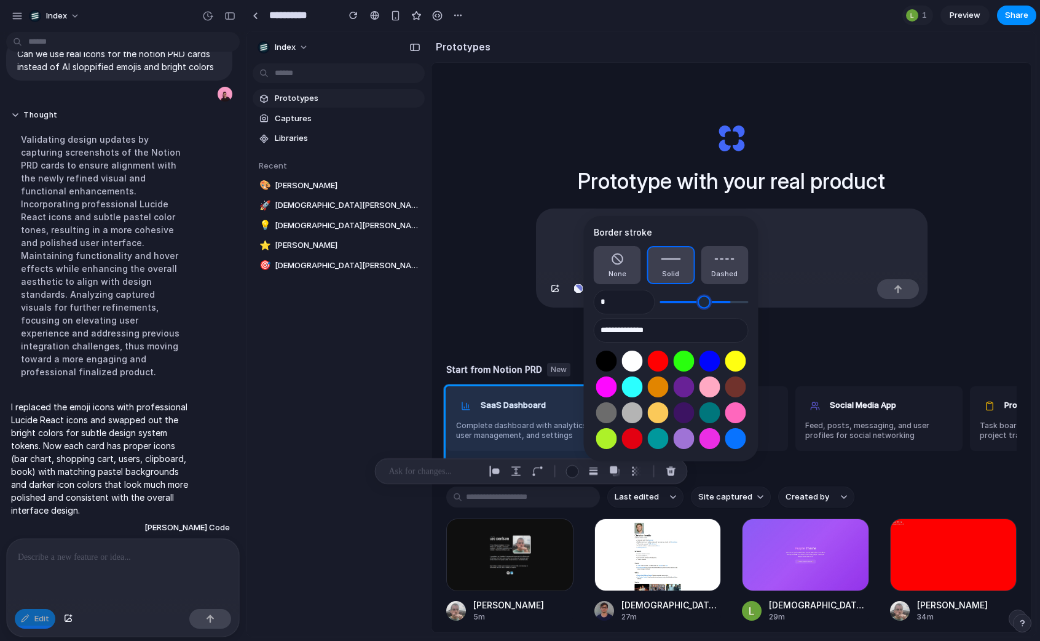
type input "*"
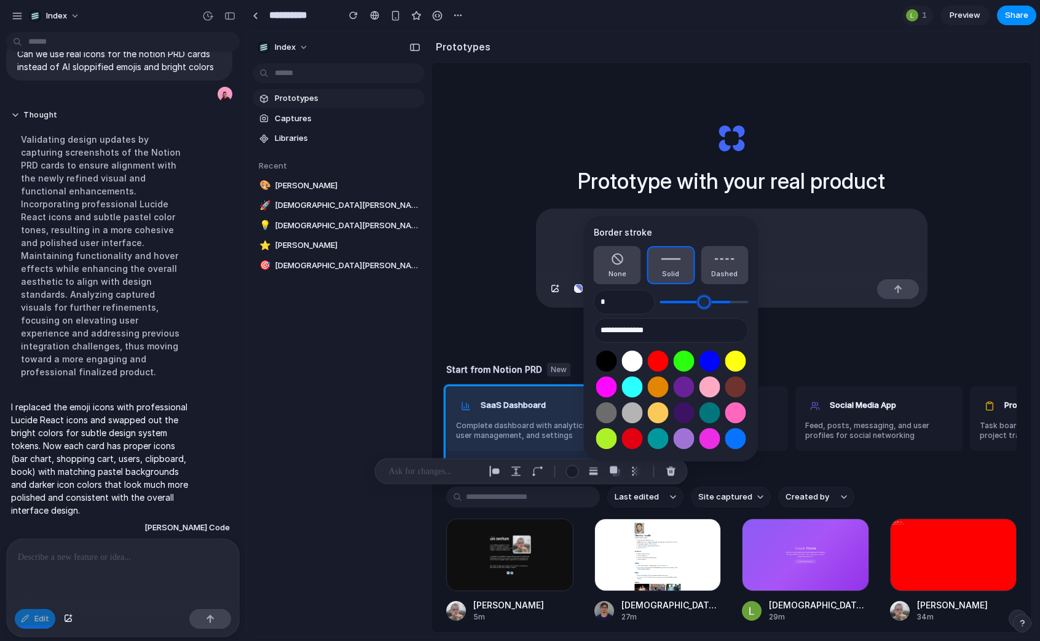
type input "*"
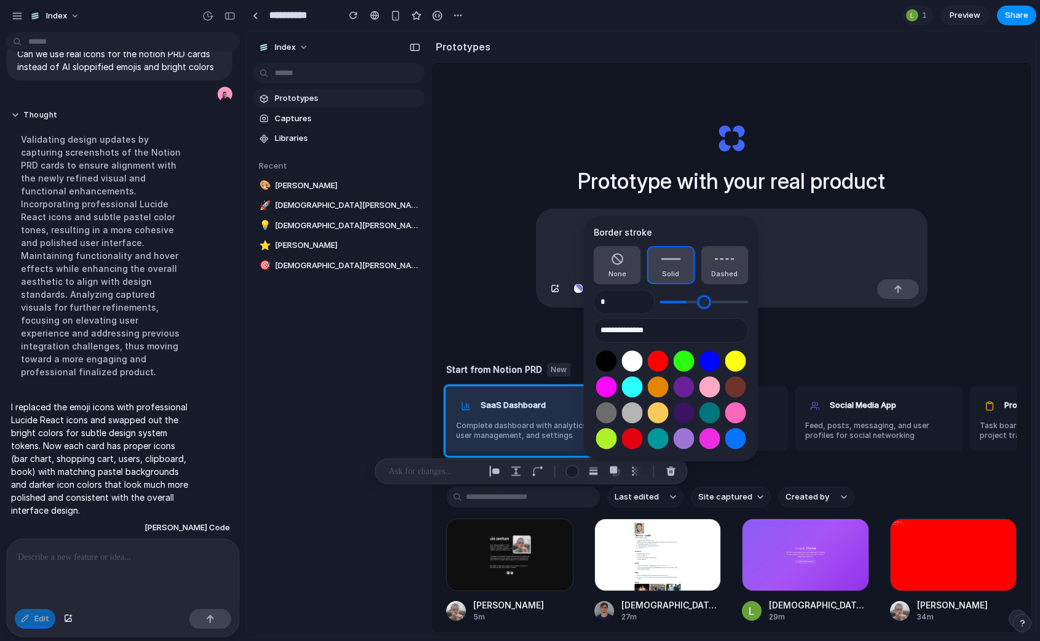
type input "*"
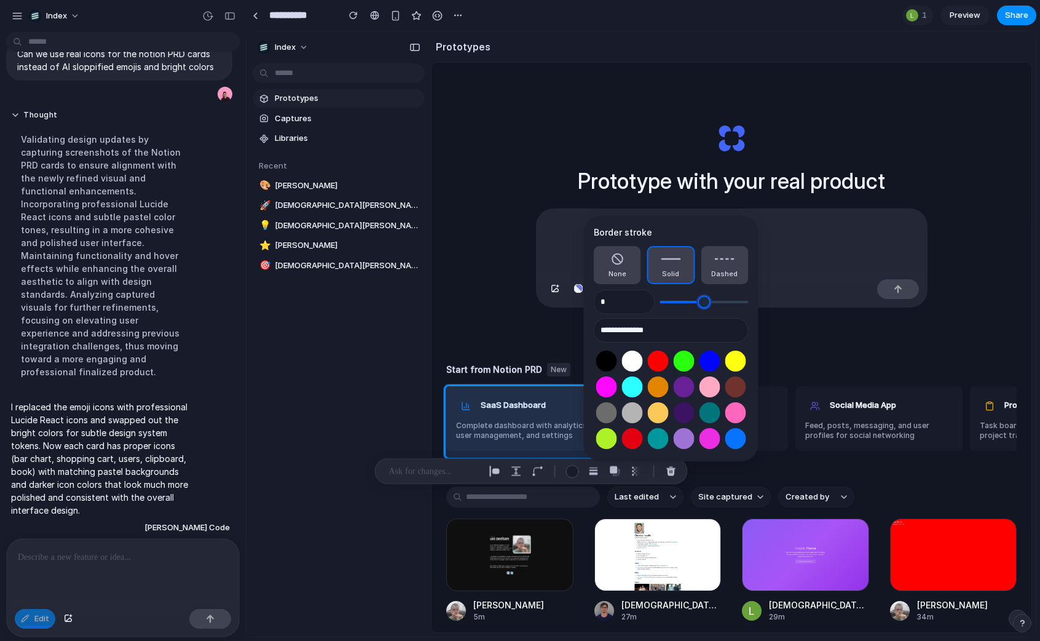
type input "*"
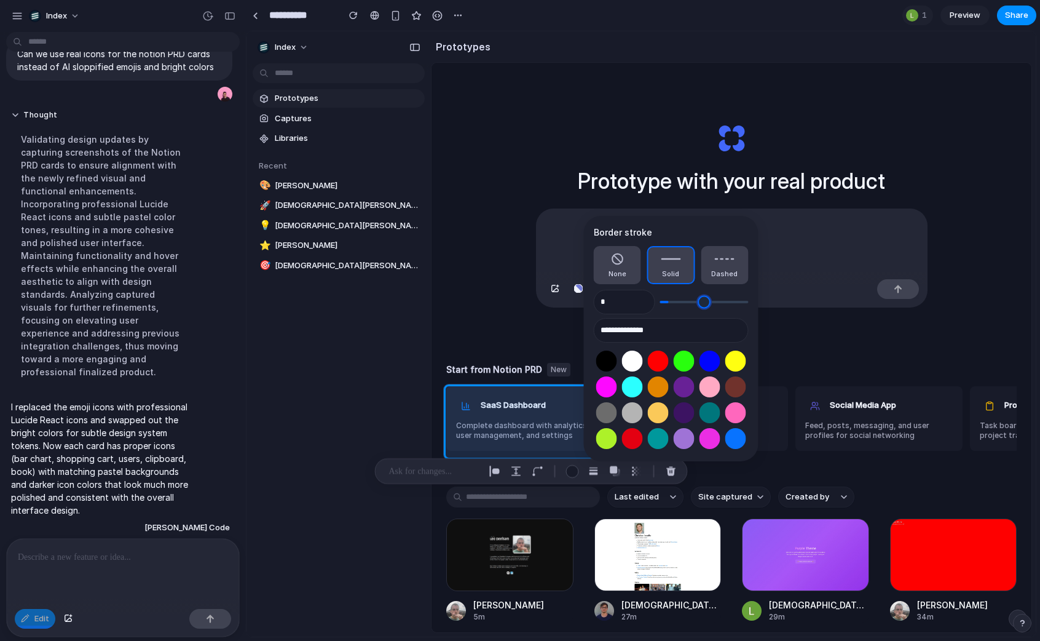
type input "*"
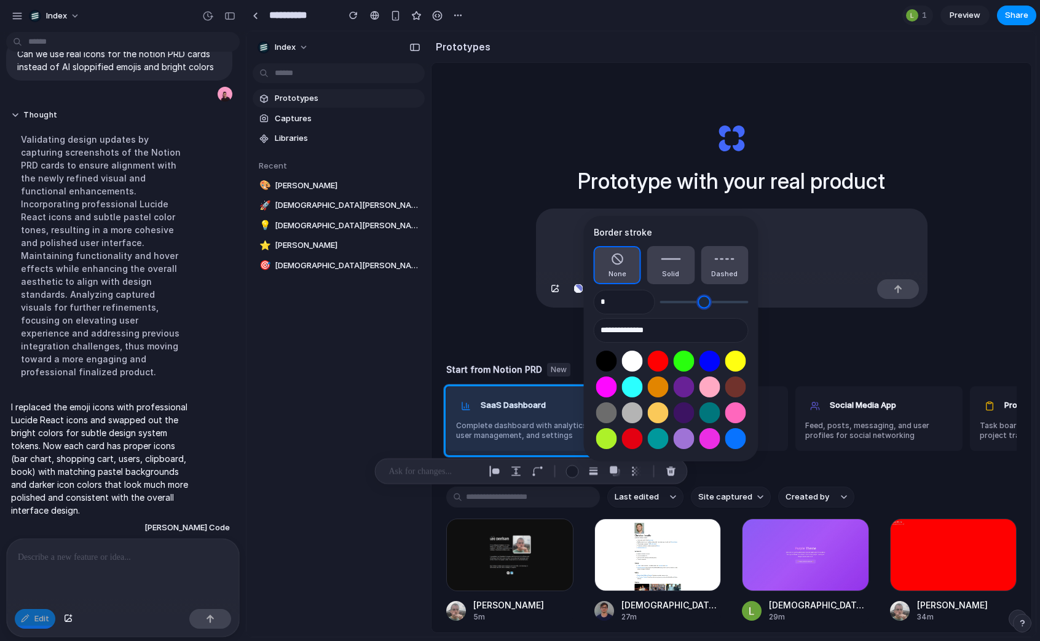
type input "*"
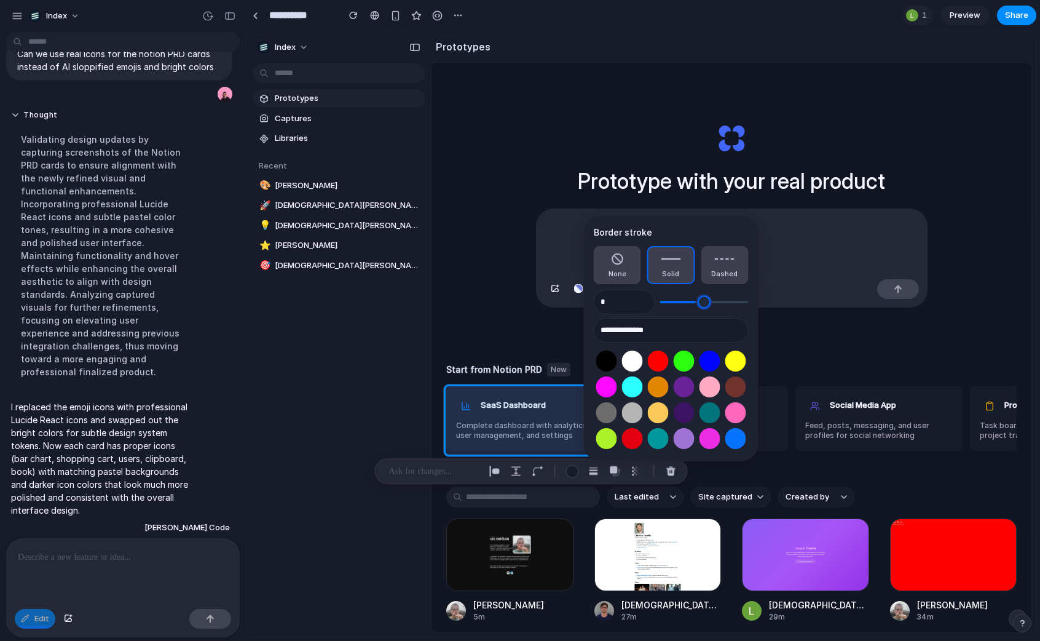
type input "*"
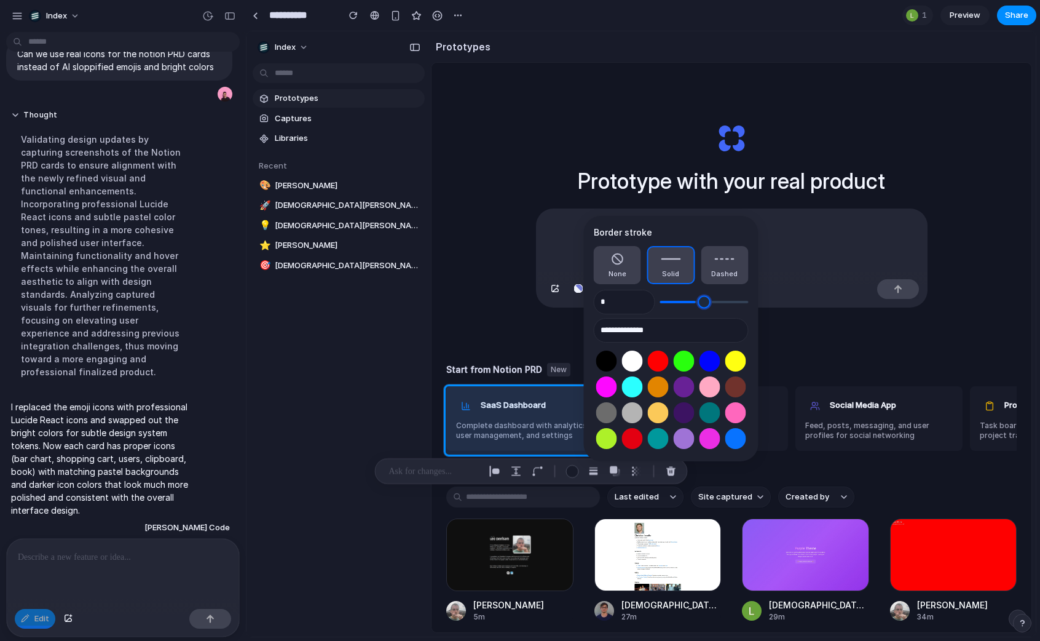
type input "*"
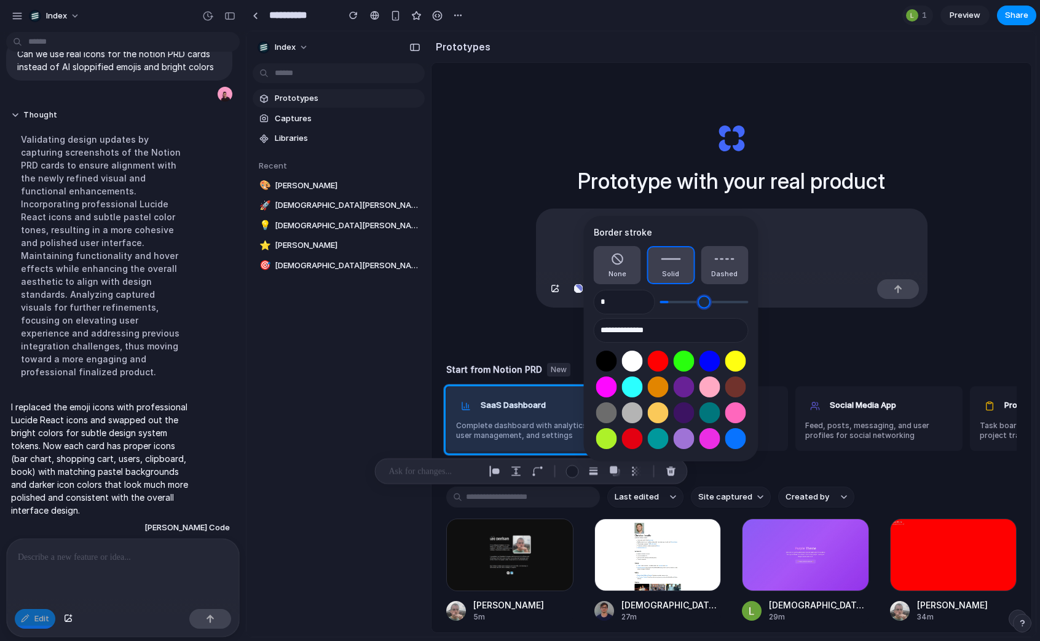
type input "*"
drag, startPoint x: 673, startPoint y: 304, endPoint x: 652, endPoint y: 301, distance: 20.5
type input "*"
click at [660, 301] on input "range" at bounding box center [704, 302] width 89 height 12
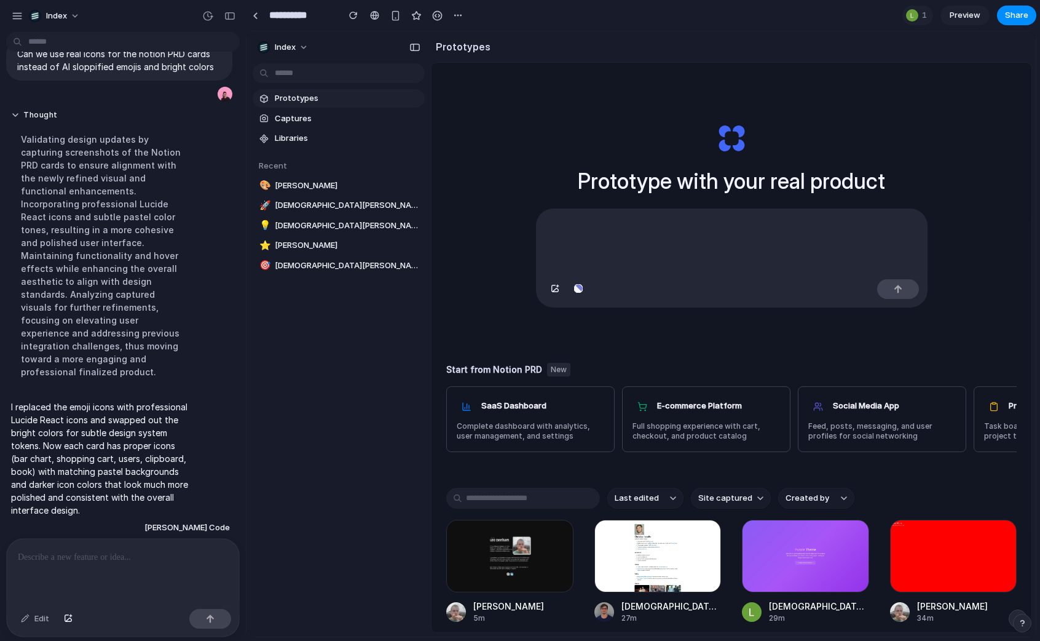
click at [39, 615] on div "Edit" at bounding box center [35, 619] width 41 height 20
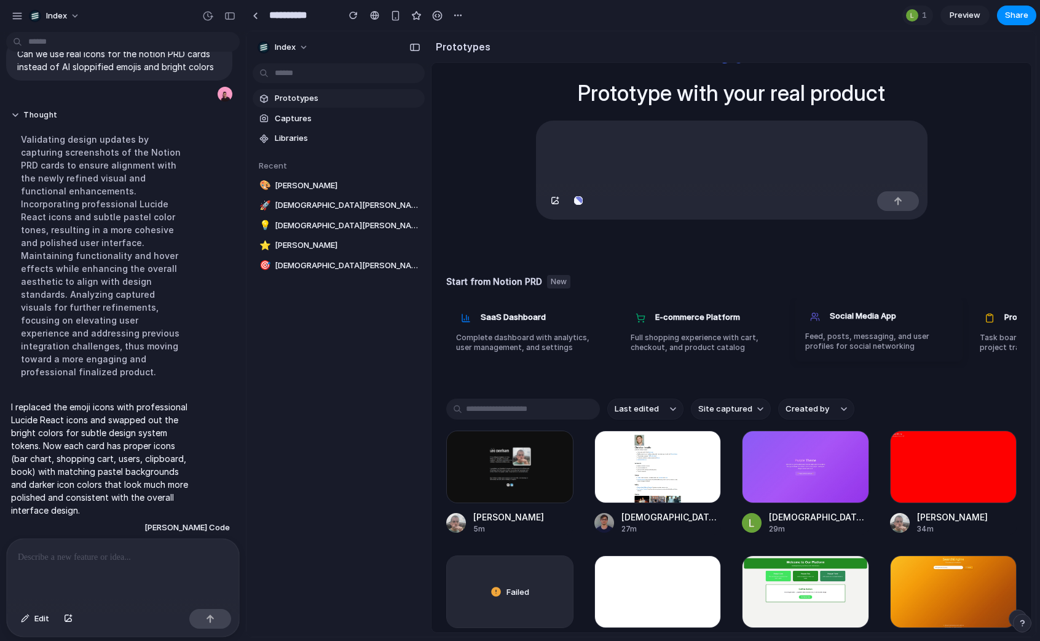
scroll to position [0, 309]
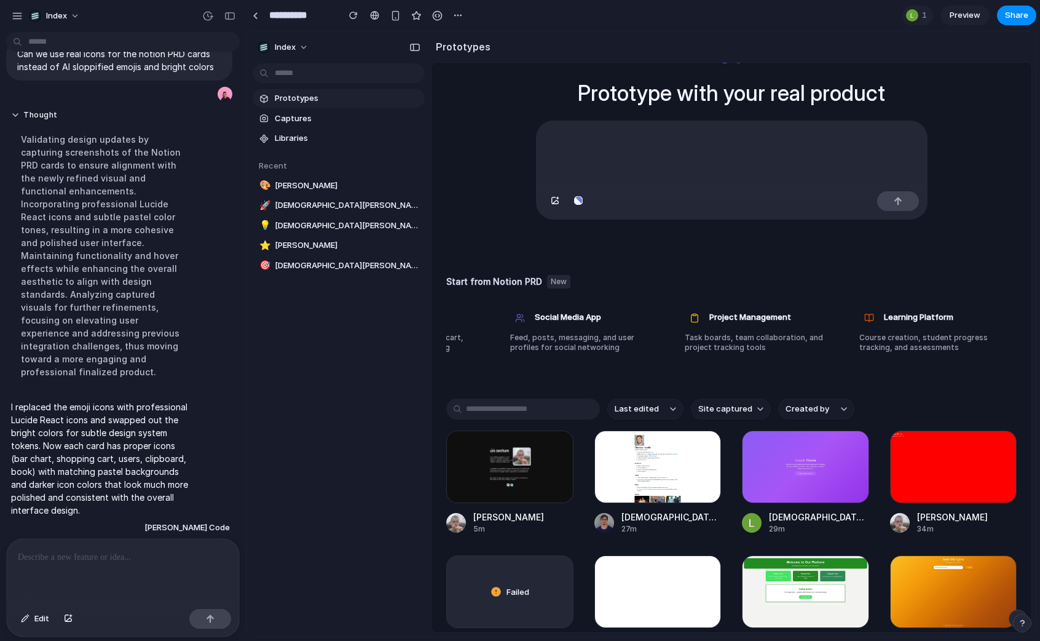
click at [782, 267] on div "Prototype with your real product Start from Notion PRD New SaaS Dashboard Compl…" at bounding box center [732, 292] width 600 height 634
